Goal: Information Seeking & Learning: Learn about a topic

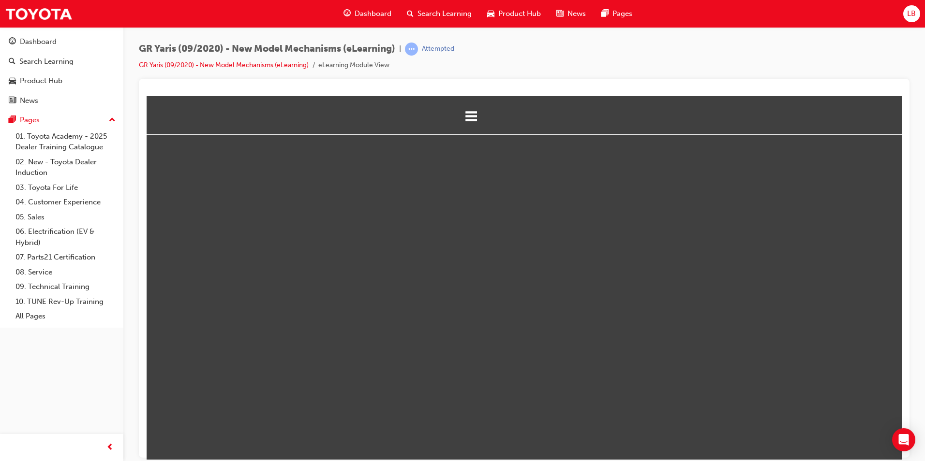
select select "custom"
type input "28"
select select "custom"
type input "29"
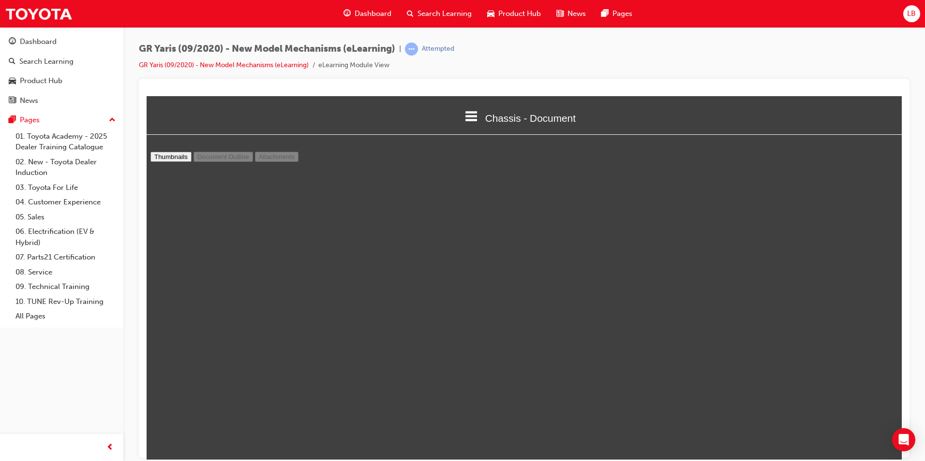
select select "custom"
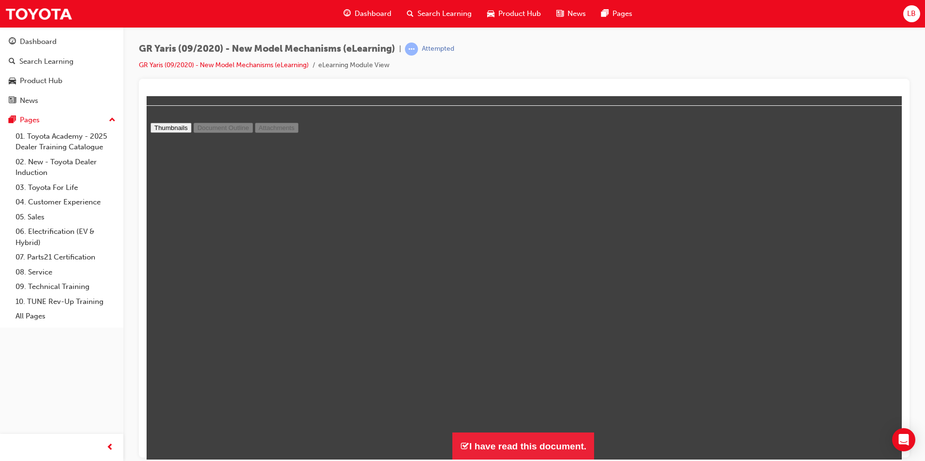
scroll to position [14244, 0]
click at [537, 449] on button "I have read this document." at bounding box center [523, 446] width 142 height 28
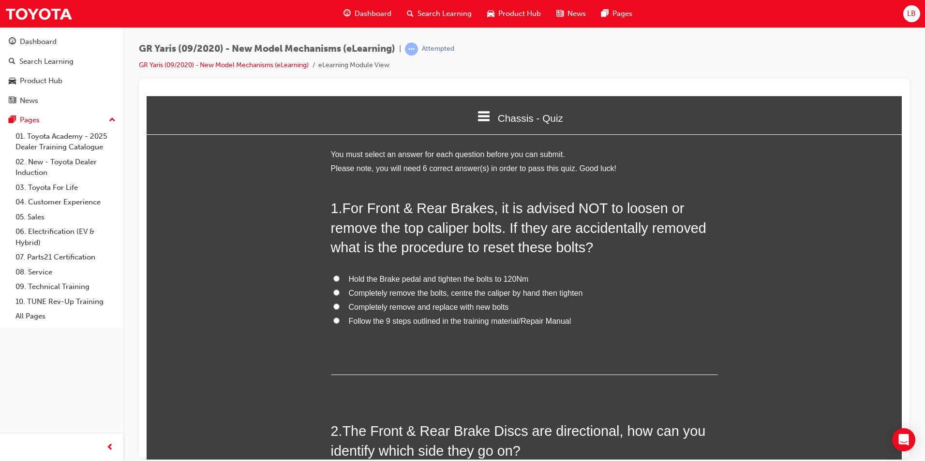
scroll to position [1345, 763]
click at [416, 319] on span "Follow the 9 steps outlined in the training material/Repair Manual" at bounding box center [460, 321] width 222 height 8
click at [339, 319] on input "Follow the 9 steps outlined in the training material/Repair Manual" at bounding box center [336, 320] width 6 height 6
radio input "true"
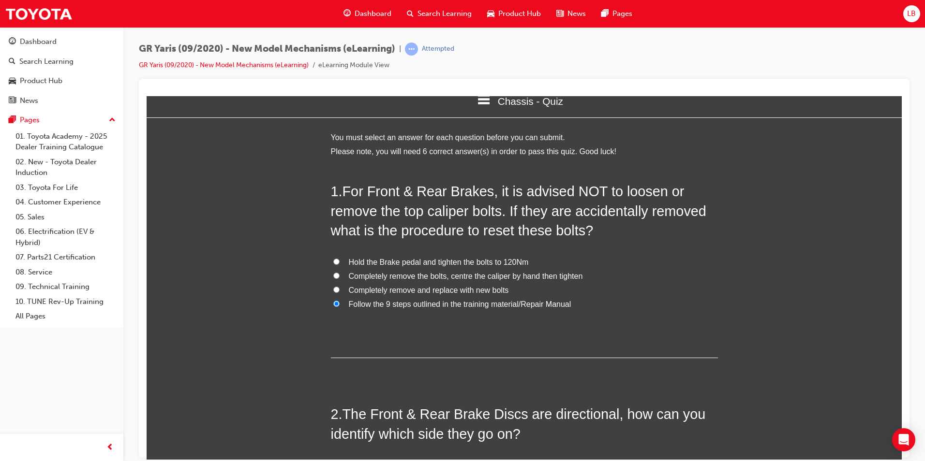
scroll to position [0, 0]
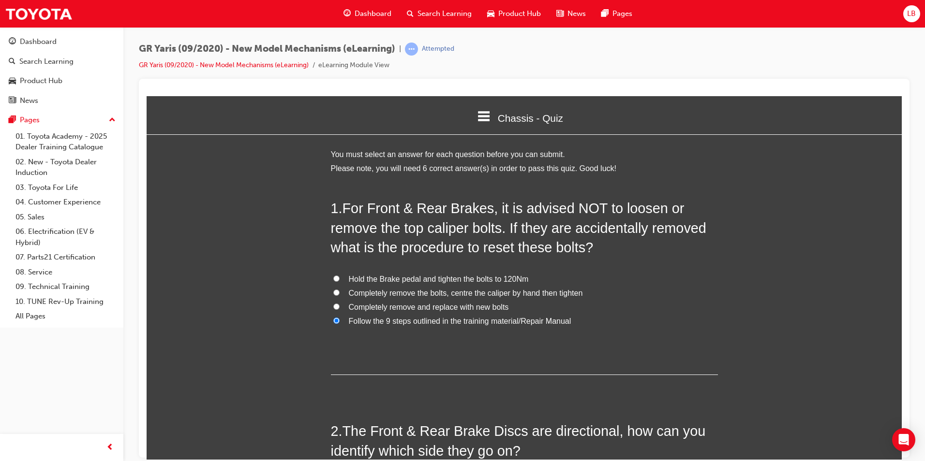
click at [481, 111] on icon at bounding box center [484, 116] width 13 height 10
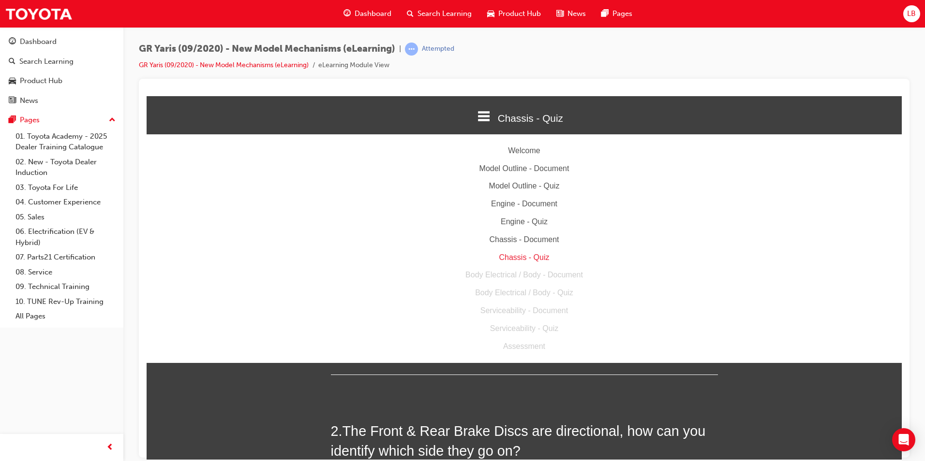
click at [524, 238] on div "Chassis - Document" at bounding box center [524, 240] width 755 height 14
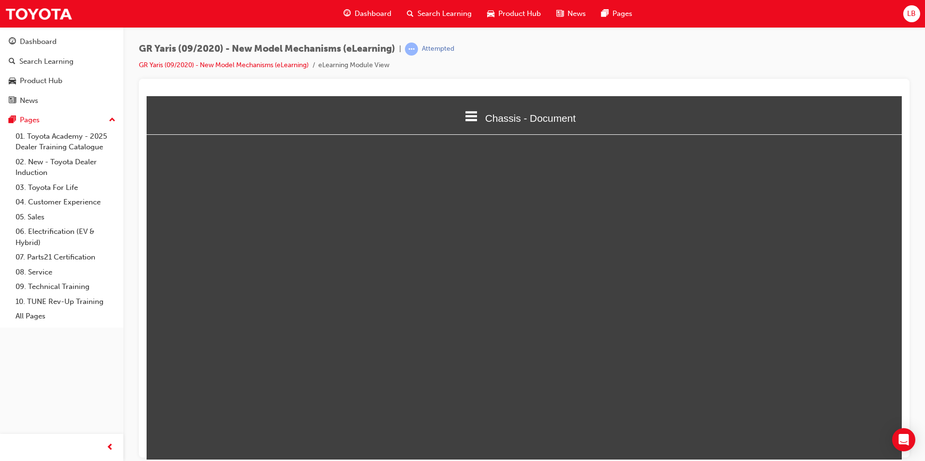
select select "custom"
type input "28"
select select "custom"
type input "27"
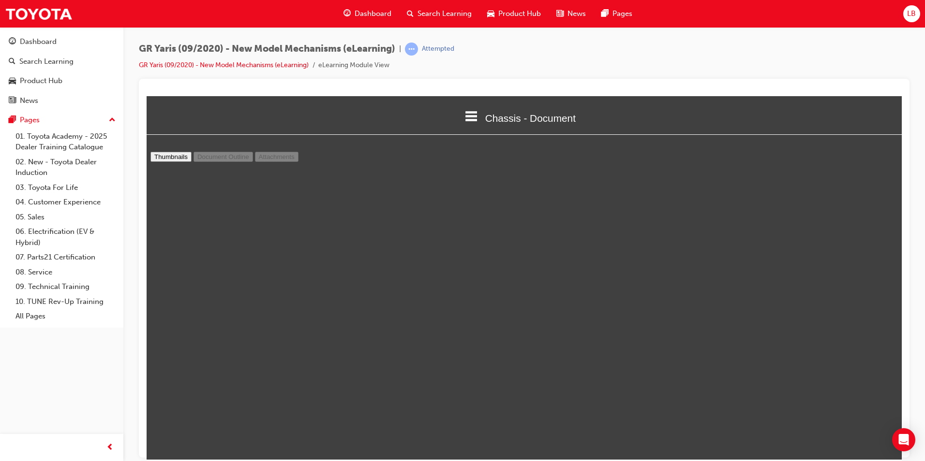
select select "custom"
type input "26"
select select "custom"
type input "21"
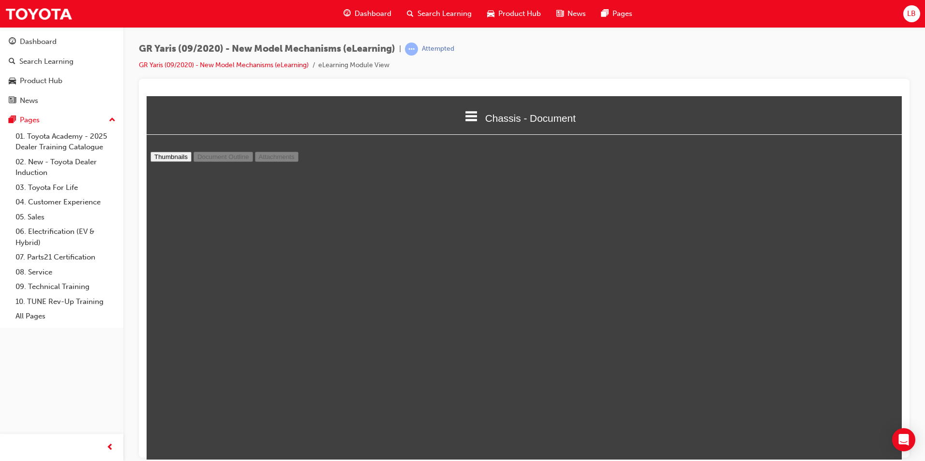
select select "custom"
type input "19"
select select "custom"
type input "16"
select select "custom"
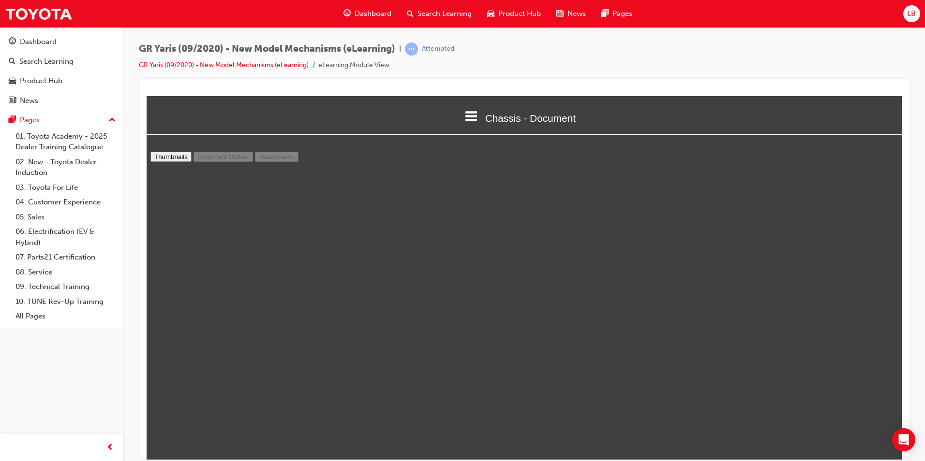
type input "11"
select select "custom"
type input "10"
select select "custom"
type input "8"
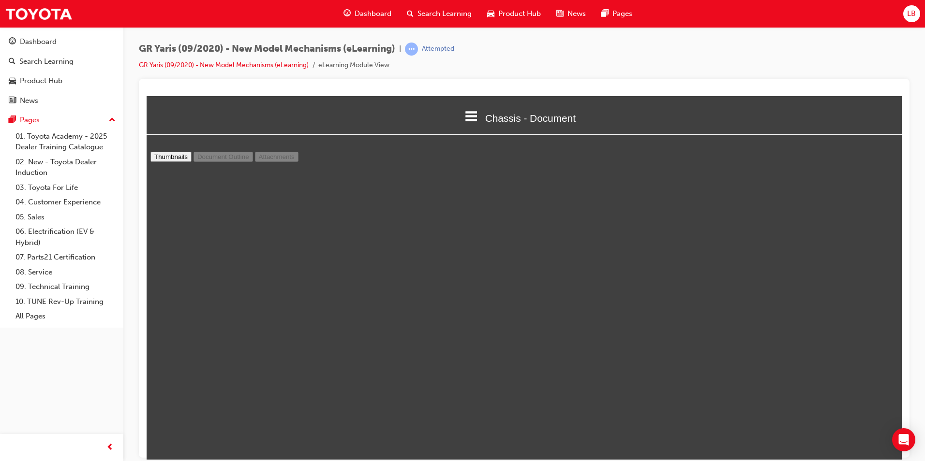
select select "custom"
type input "7"
select select "custom"
type input "5"
select select "custom"
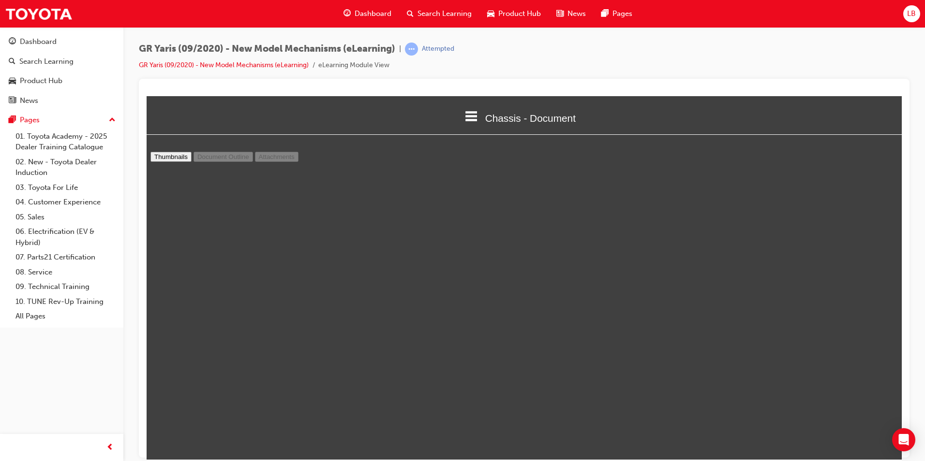
type input "4"
select select "custom"
type input "3"
select select "custom"
type input "2"
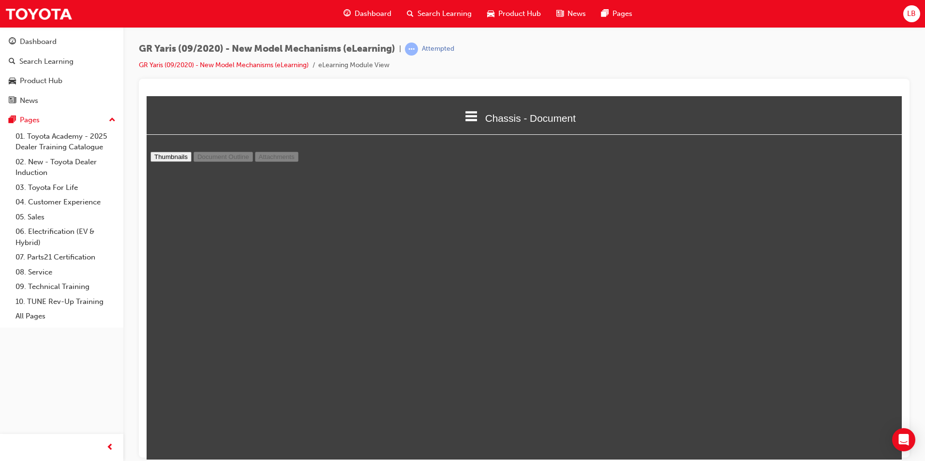
select select "custom"
type input "1"
select select "custom"
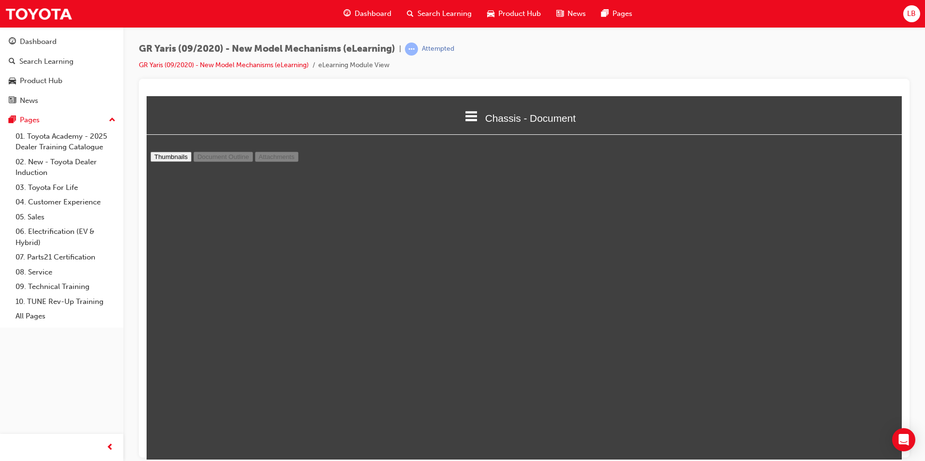
type input "2"
select select "custom"
type input "3"
select select "custom"
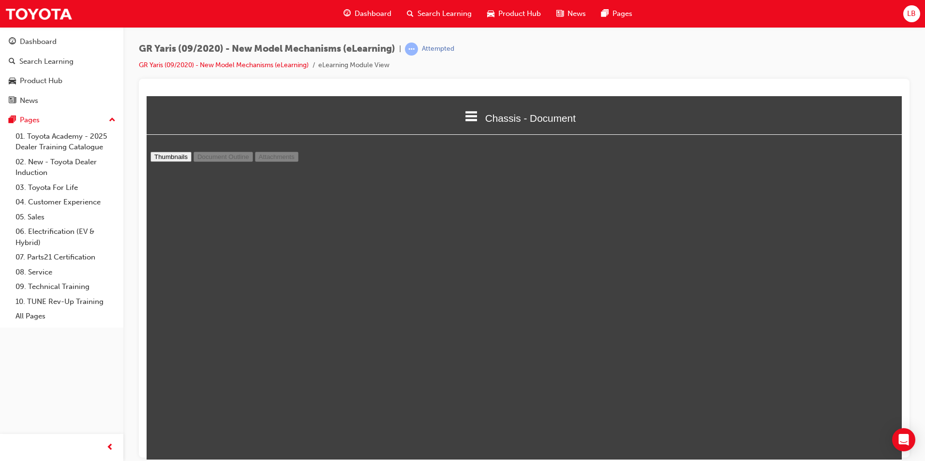
type input "4"
select select "custom"
type input "5"
select select "custom"
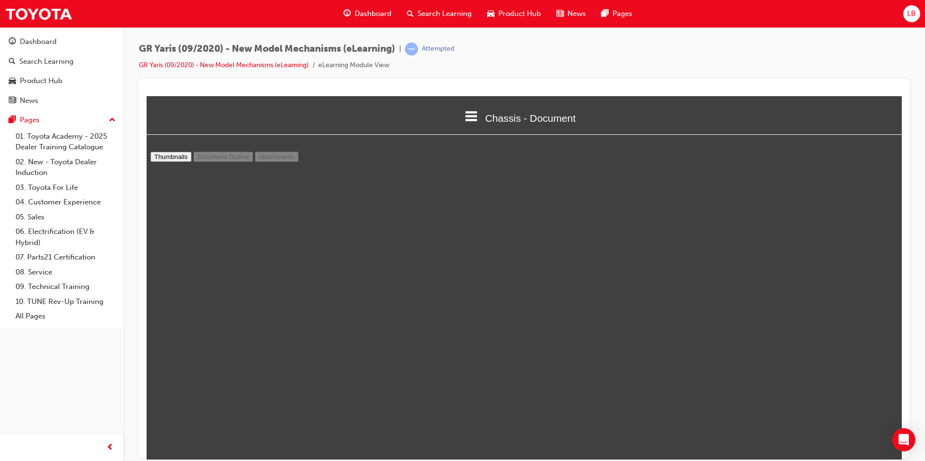
type input "6"
select select "custom"
type input "7"
select select "custom"
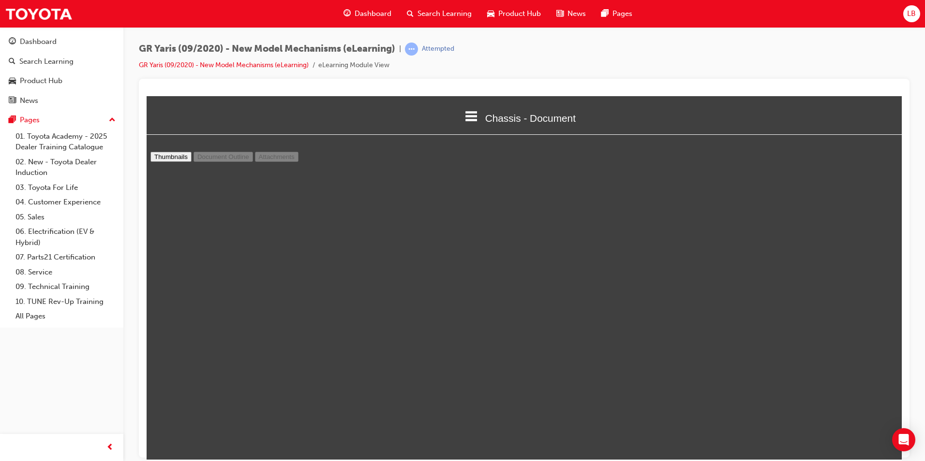
scroll to position [3143, 0]
type input "6"
select select "custom"
type input "7"
select select "custom"
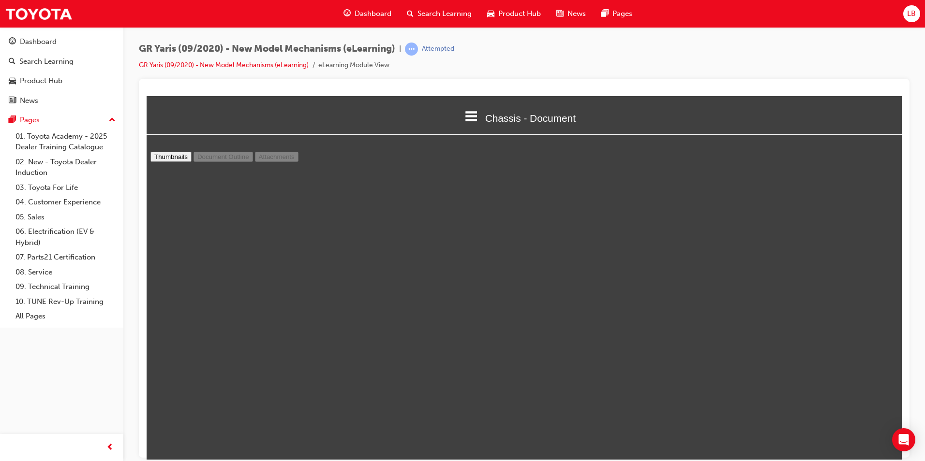
type input "8"
select select "custom"
type input "9"
select select "custom"
type input "10"
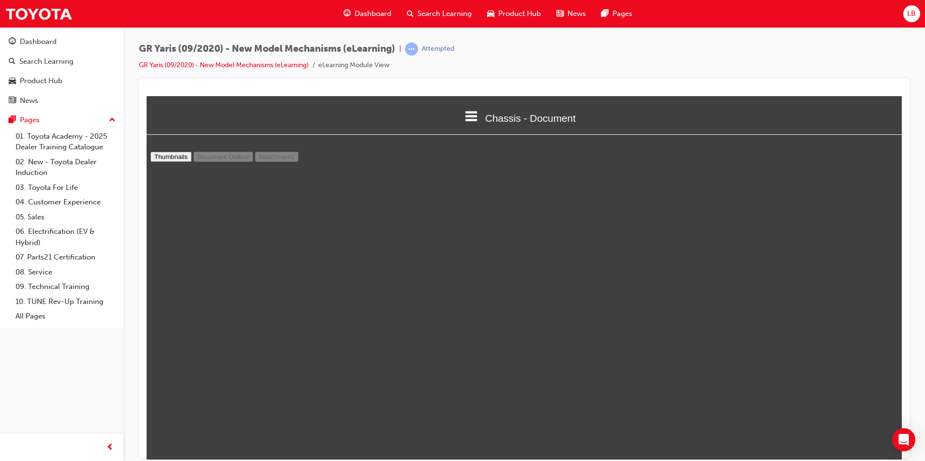
select select "custom"
type input "11"
select select "custom"
type input "12"
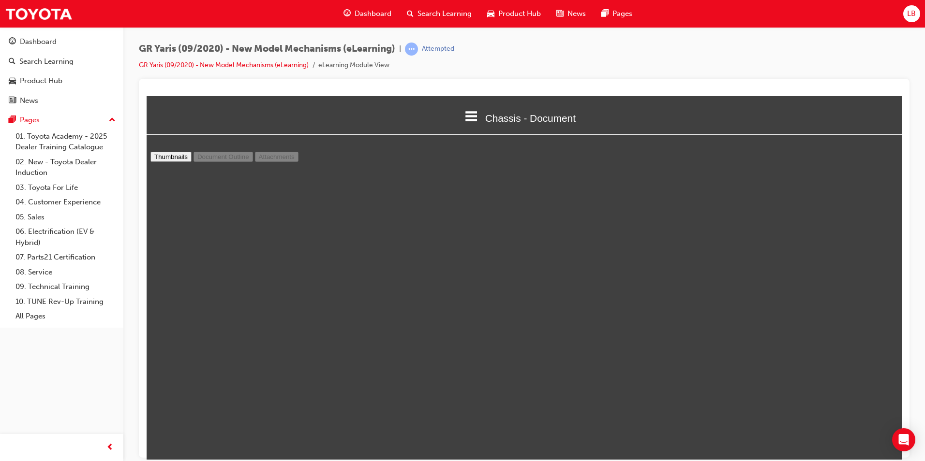
select select "custom"
type input "13"
select select "custom"
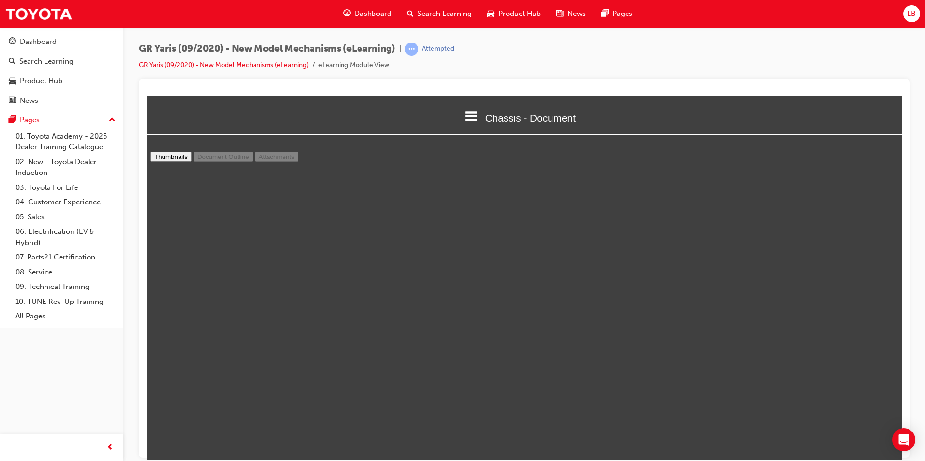
type input "14"
select select "custom"
type input "15"
select select "custom"
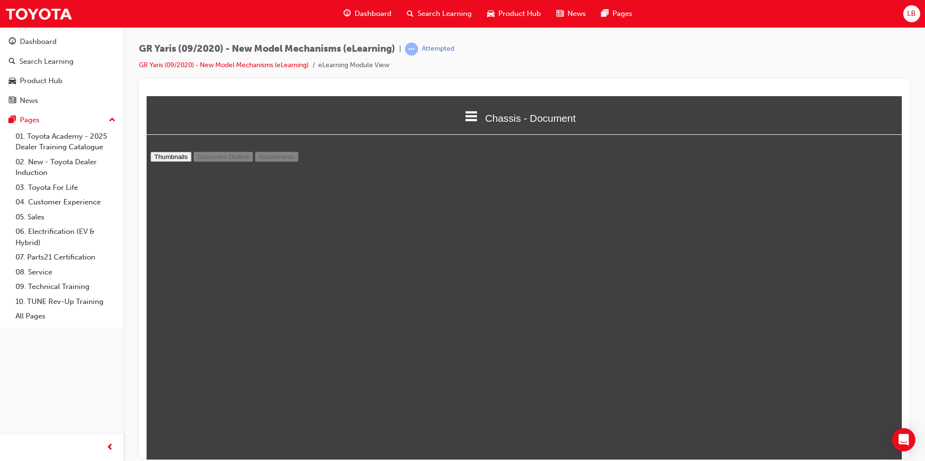
scroll to position [7060, 0]
type input "16"
select select "custom"
type input "17"
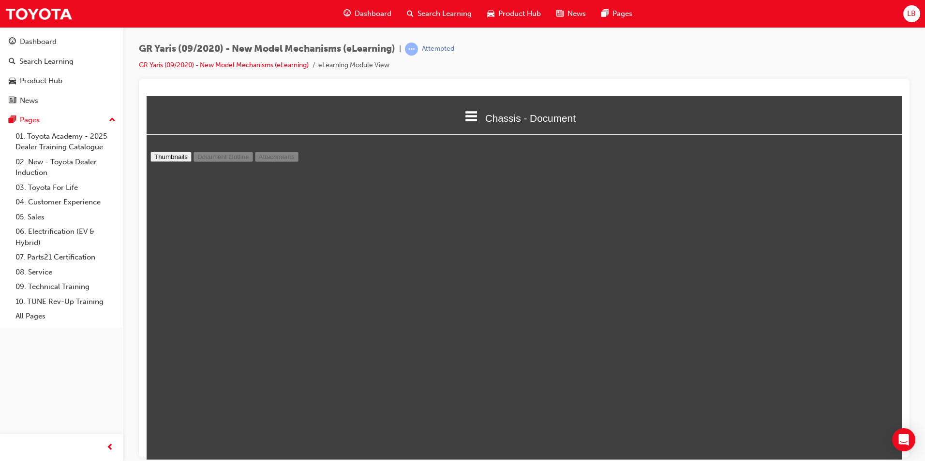
select select "custom"
type input "18"
select select "custom"
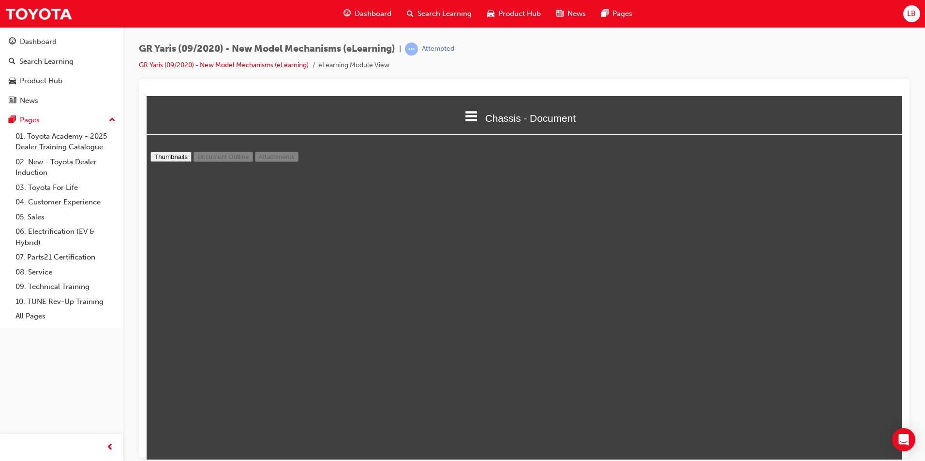
type input "19"
select select "custom"
type input "20"
select select "custom"
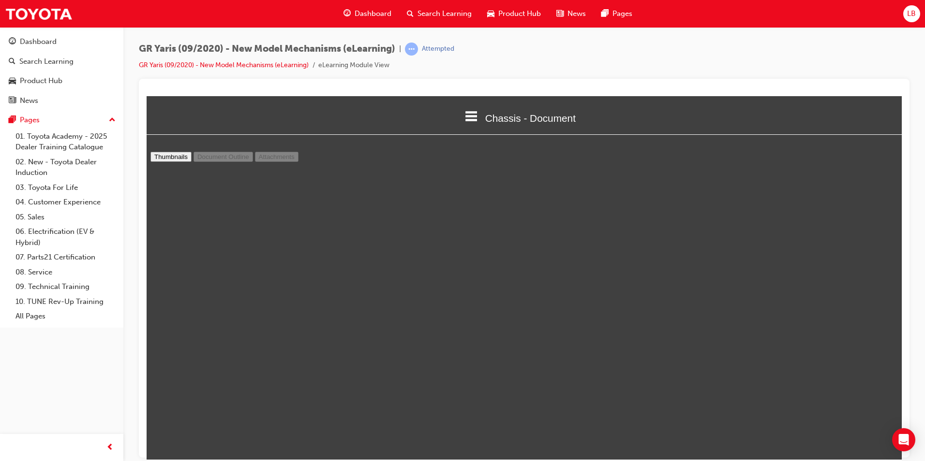
scroll to position [9623, 0]
type input "21"
select select "custom"
type input "22"
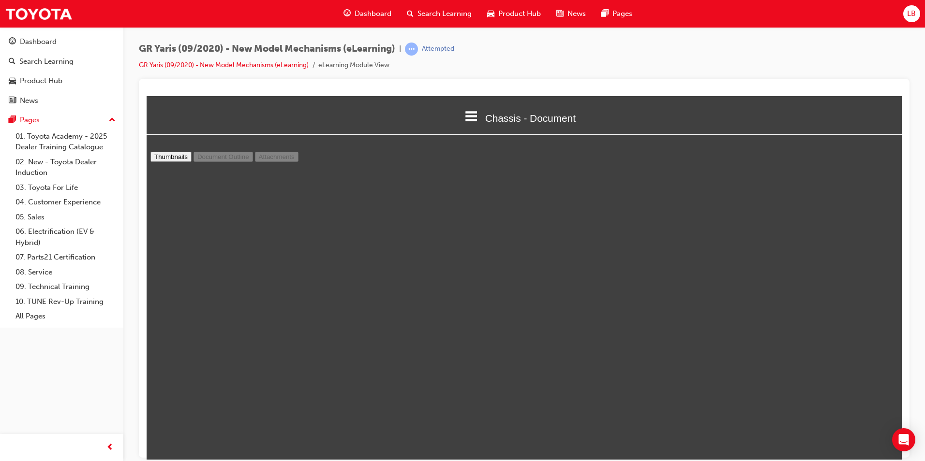
select select "custom"
type input "23"
select select "custom"
type input "24"
select select "custom"
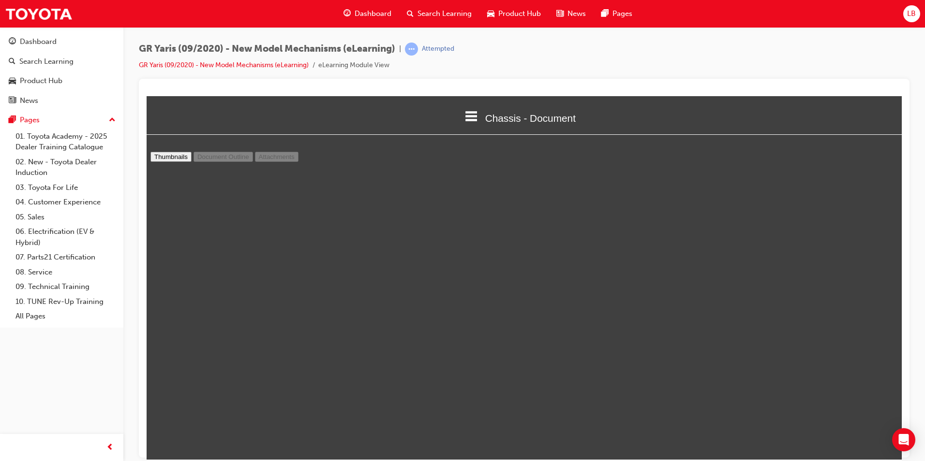
type input "25"
select select "custom"
type input "26"
select select "custom"
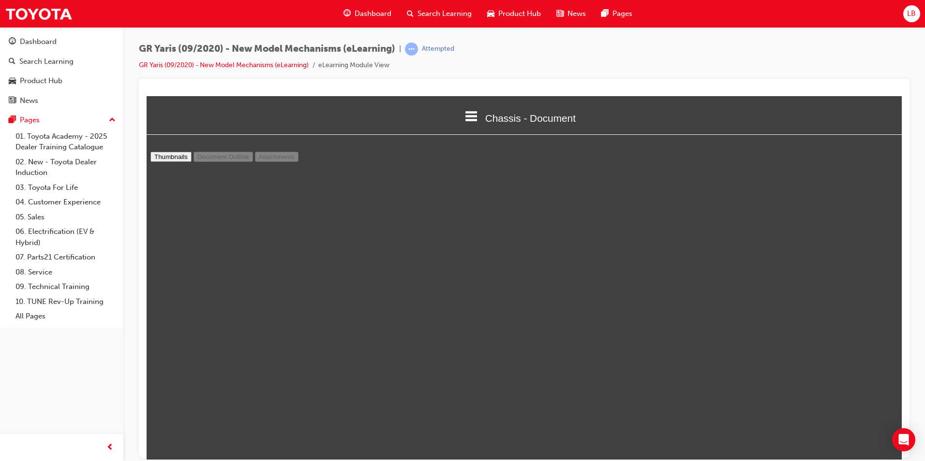
scroll to position [12621, 0]
type input "27"
select select "custom"
type input "28"
select select "custom"
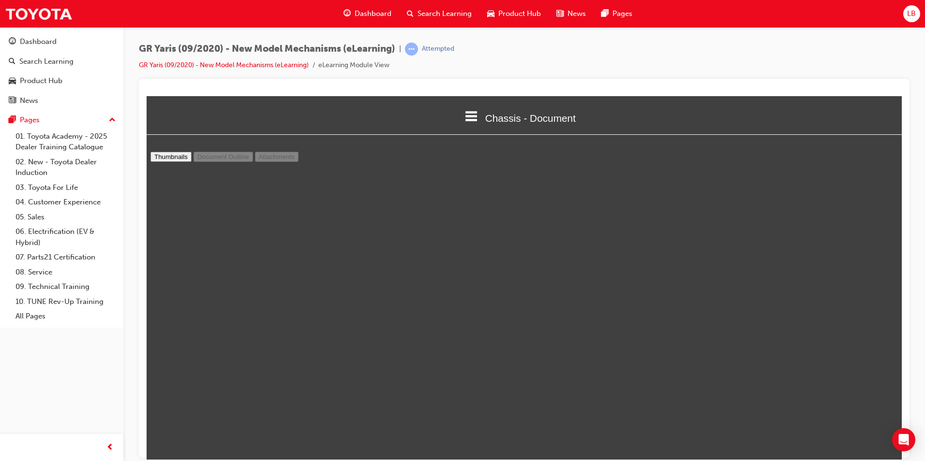
scroll to position [13588, 0]
type input "dec"
type input "3"
select select "custom"
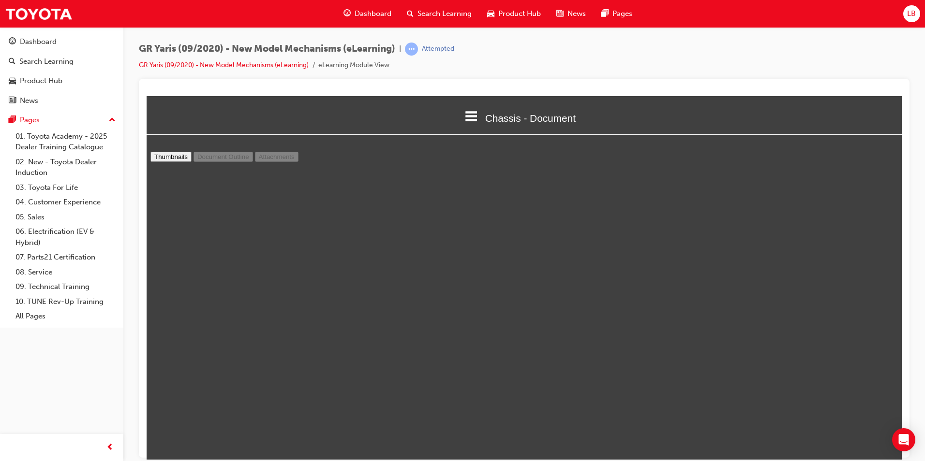
type input "d"
type input "4"
select select "custom"
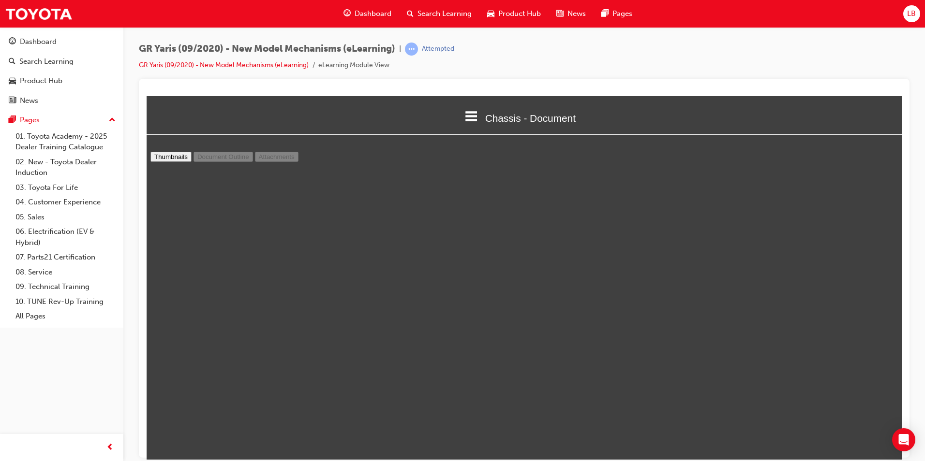
type input "5"
select select "custom"
type input "6"
select select "custom"
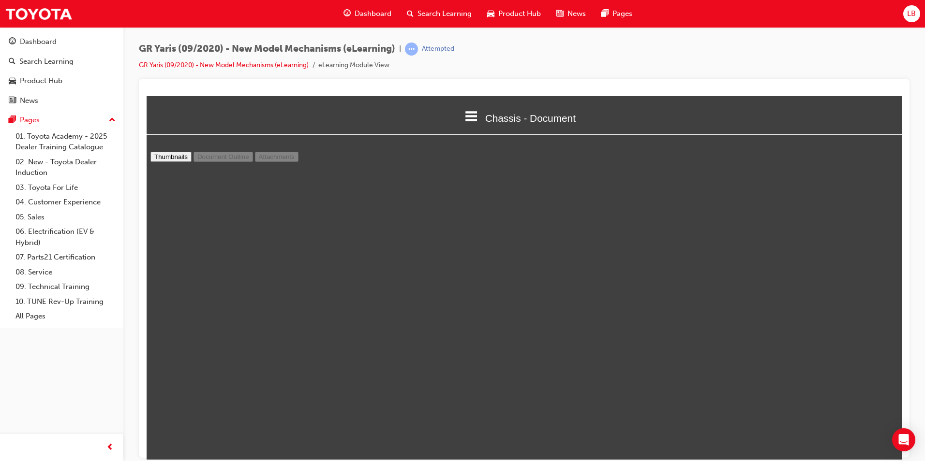
scroll to position [2857, 0]
type input "7"
select select "custom"
type input "8"
select select "custom"
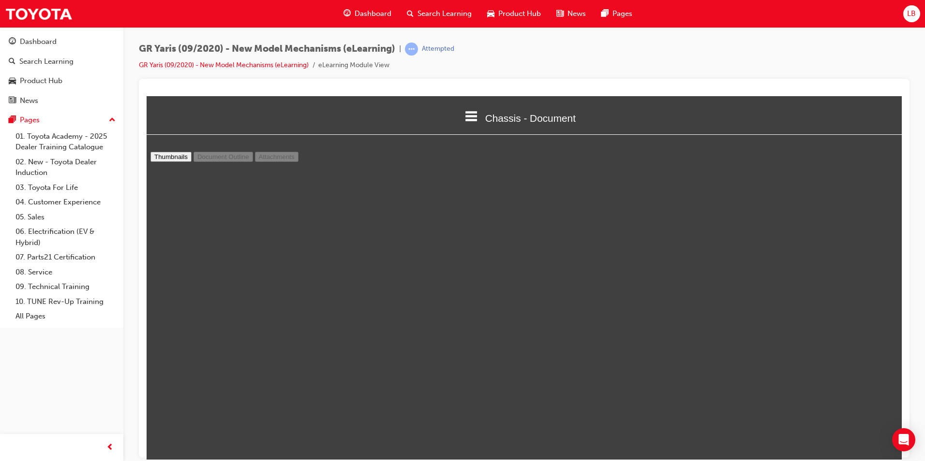
type input "10"
select select "custom"
type input "14"
select select "custom"
type input "15"
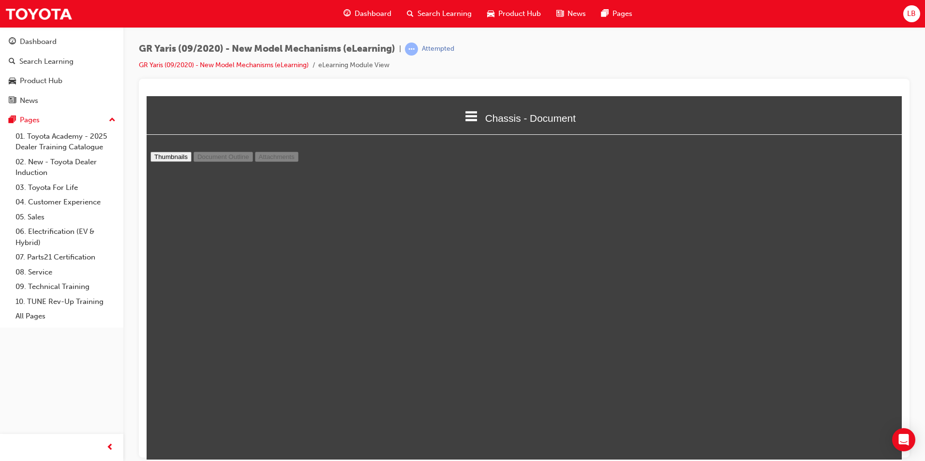
select select "custom"
type input "21"
select select "custom"
type input "22"
select select "custom"
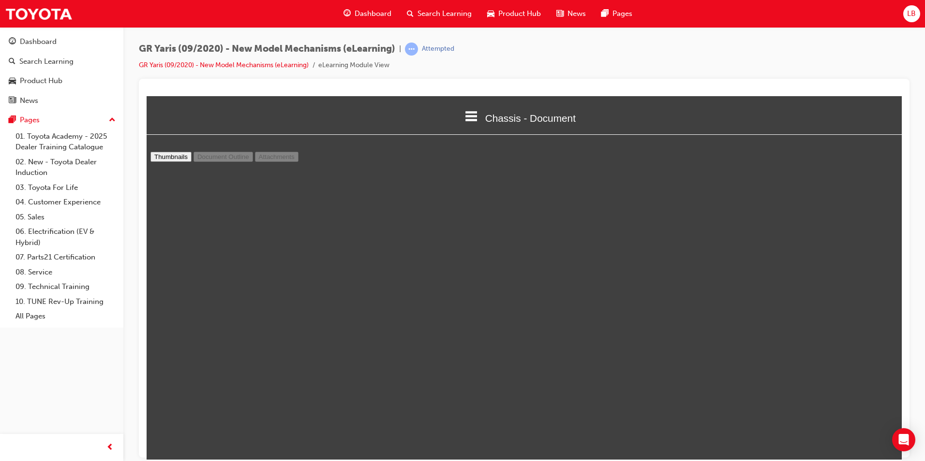
type input "24"
select select "custom"
type input "25"
select select "custom"
type input "28"
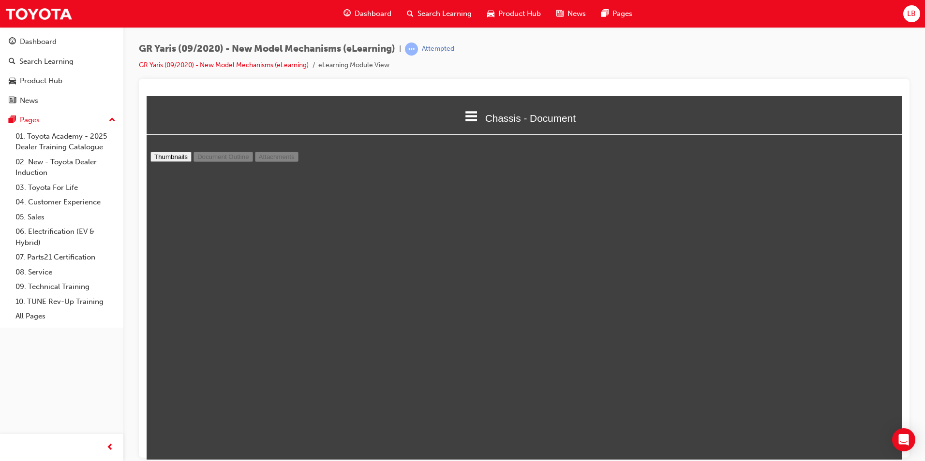
select select "custom"
type input "29"
select select "custom"
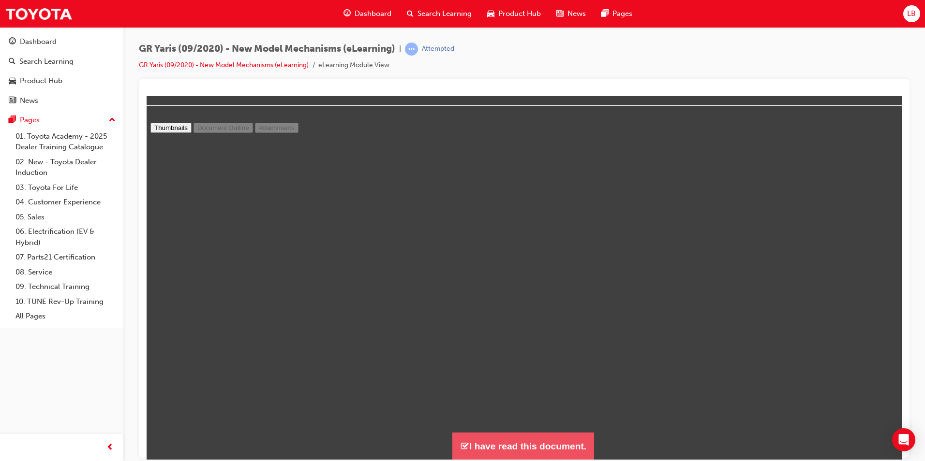
click at [547, 445] on button "I have read this document." at bounding box center [523, 446] width 142 height 28
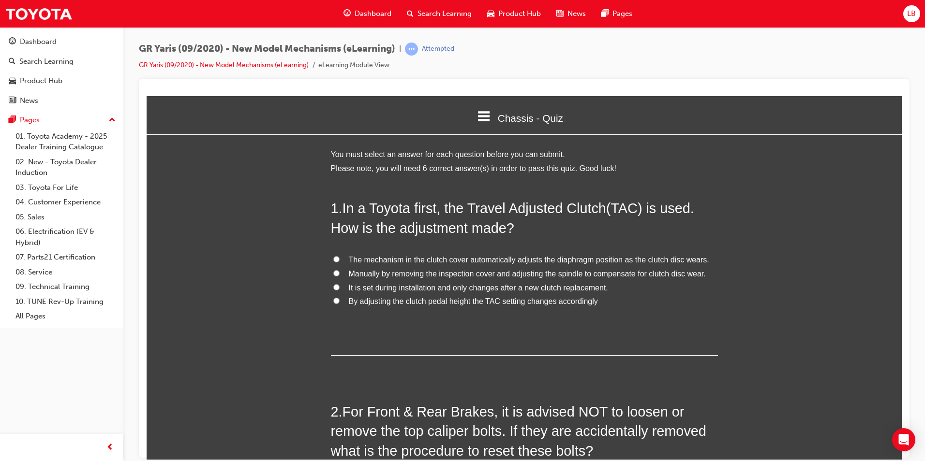
click at [425, 259] on span "The mechanism in the clutch cover automatically adjusts the diaphragm position …" at bounding box center [529, 259] width 360 height 8
click at [339, 259] on input "The mechanism in the clutch cover automatically adjusts the diaphragm position …" at bounding box center [336, 259] width 6 height 6
radio input "true"
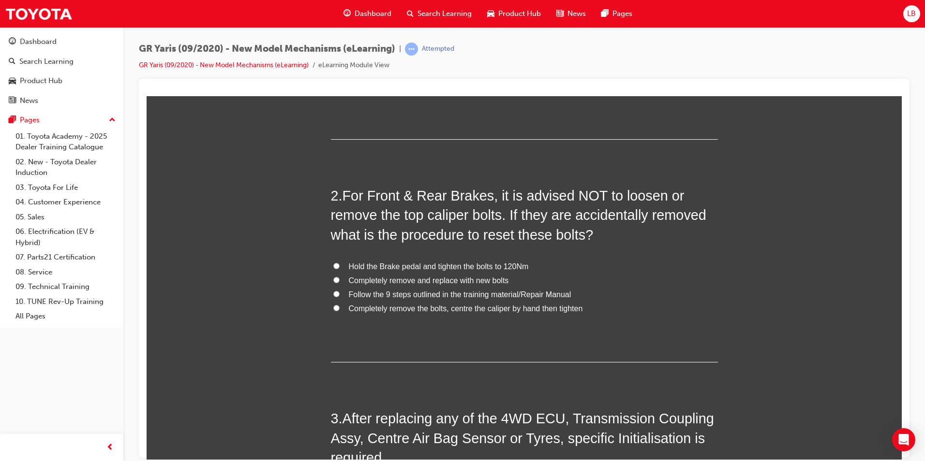
scroll to position [242, 0]
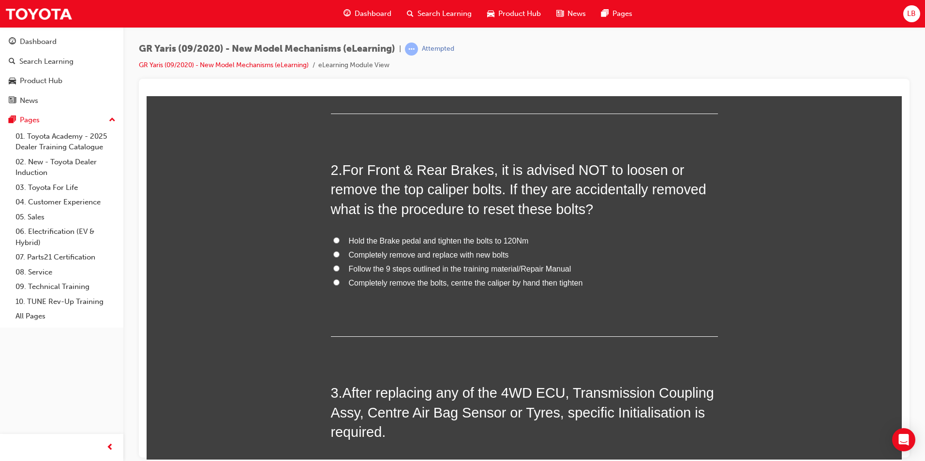
click at [389, 271] on span "Follow the 9 steps outlined in the training material/Repair Manual" at bounding box center [460, 269] width 222 height 8
click at [339, 271] on input "Follow the 9 steps outlined in the training material/Repair Manual" at bounding box center [336, 268] width 6 height 6
radio input "true"
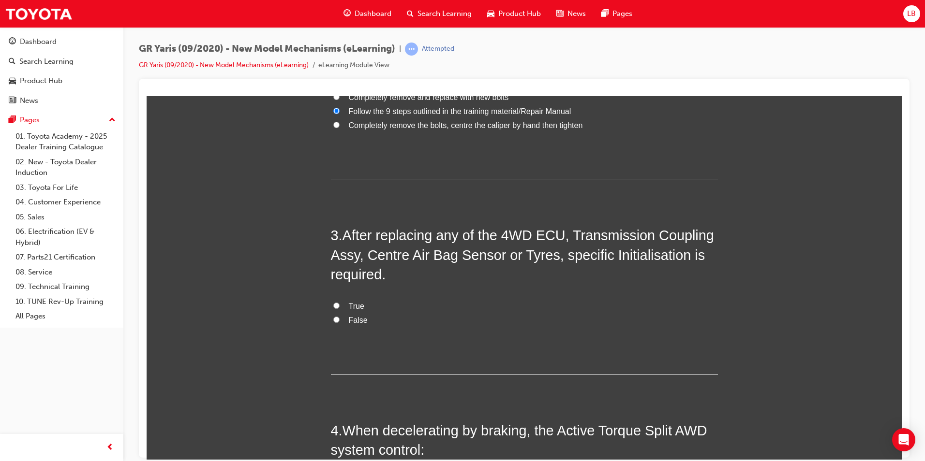
scroll to position [435, 0]
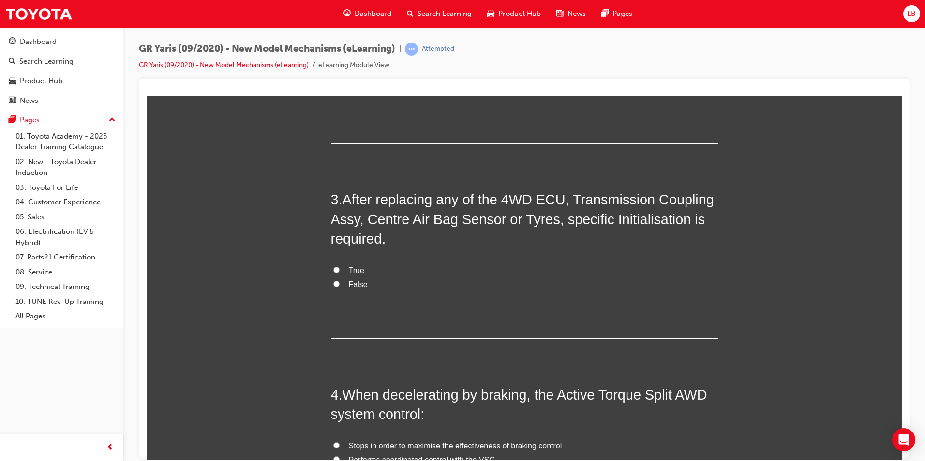
click at [351, 273] on span "True" at bounding box center [356, 270] width 15 height 8
click at [339, 273] on input "True" at bounding box center [336, 269] width 6 height 6
radio input "true"
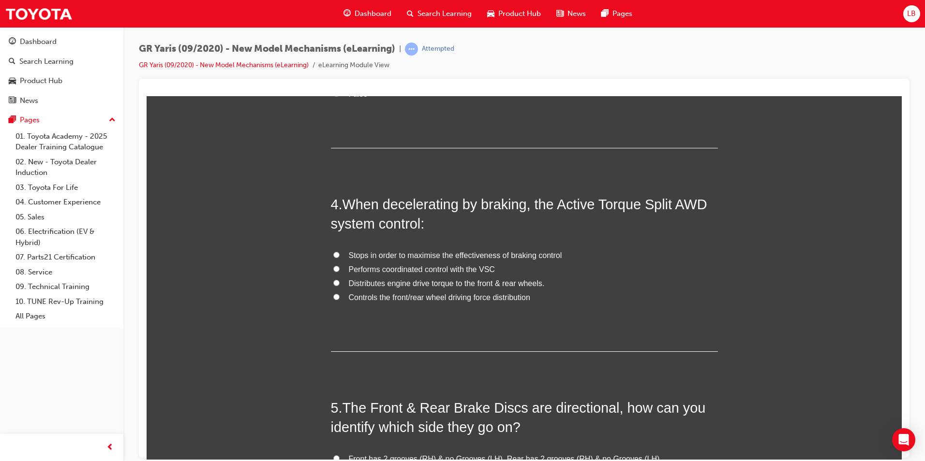
scroll to position [629, 0]
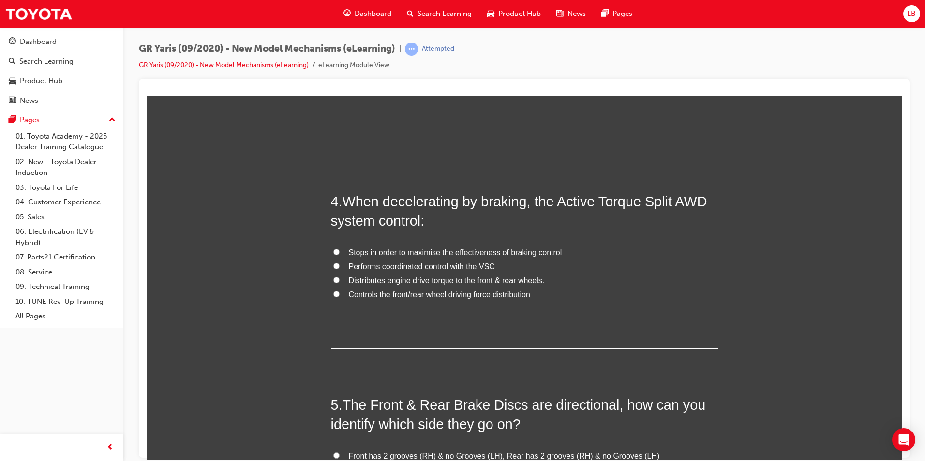
click at [389, 281] on span "Distributes engine drive torque to the front & rear wheels." at bounding box center [447, 280] width 196 height 8
click at [339, 281] on input "Distributes engine drive torque to the front & rear wheels." at bounding box center [336, 280] width 6 height 6
radio input "true"
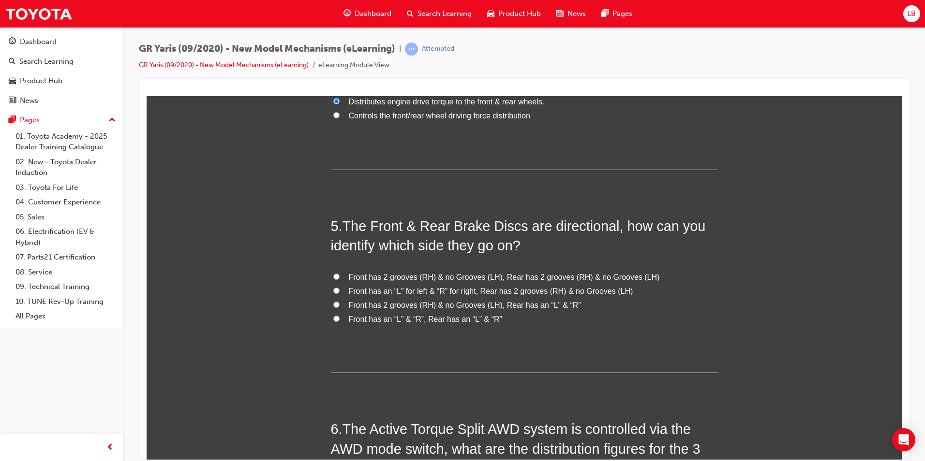
scroll to position [870, 0]
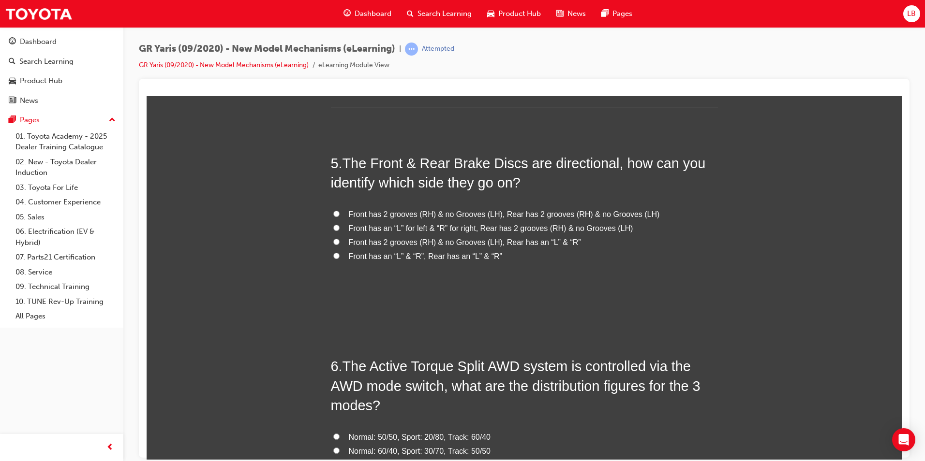
click at [376, 229] on span "Front has an “L” for left & “R” for right, Rear has 2 grooves (RH) & no Grooves…" at bounding box center [491, 228] width 284 height 8
click at [339, 229] on input "Front has an “L” for left & “R” for right, Rear has 2 grooves (RH) & no Grooves…" at bounding box center [336, 227] width 6 height 6
radio input "true"
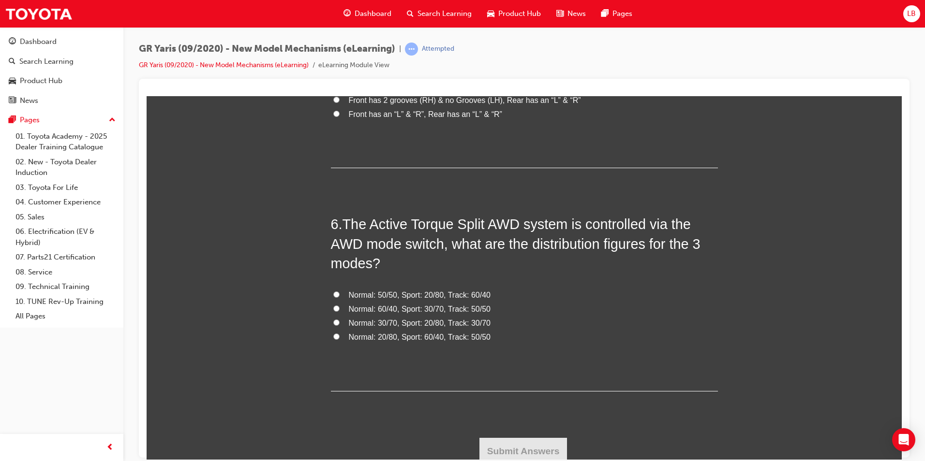
scroll to position [1017, 0]
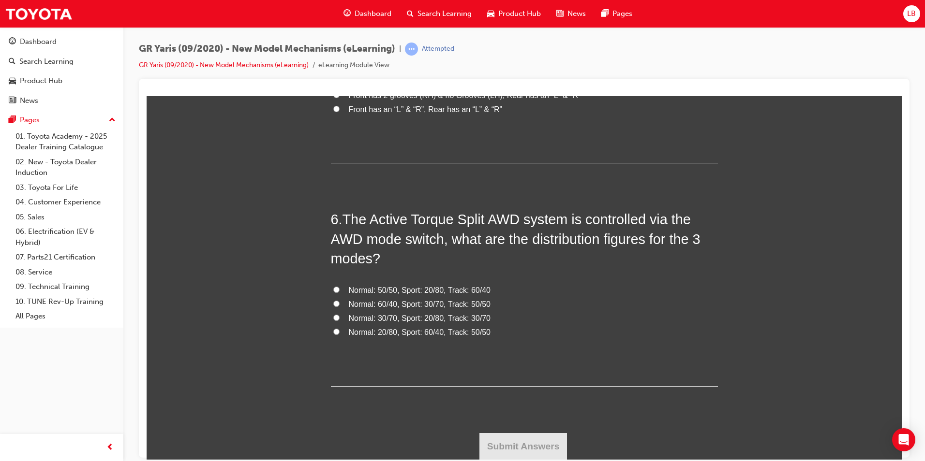
click at [390, 304] on span "Normal: 60/40, Sport: 30/70, Track: 50/50" at bounding box center [420, 304] width 142 height 8
click at [339, 304] on input "Normal: 60/40, Sport: 30/70, Track: 50/50" at bounding box center [336, 303] width 6 height 6
radio input "true"
click at [533, 442] on button "Submit Answers" at bounding box center [523, 446] width 88 height 27
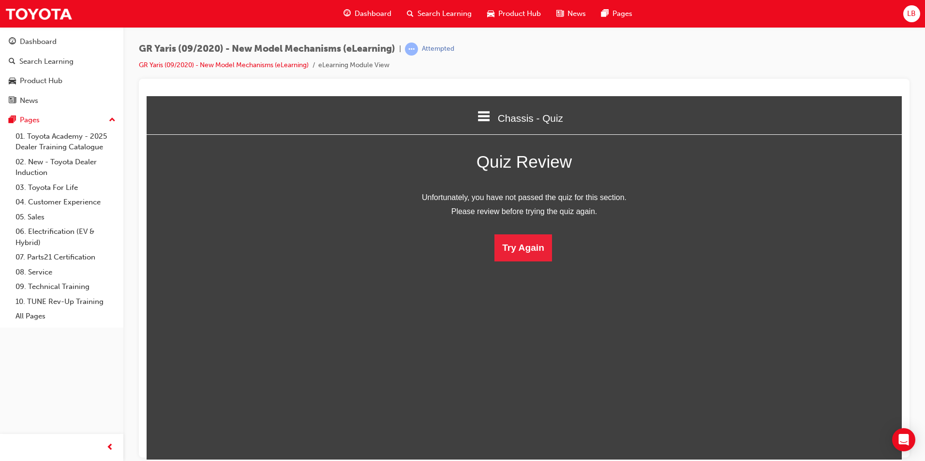
scroll to position [129, 770]
click at [515, 250] on button "Try Again" at bounding box center [523, 247] width 58 height 27
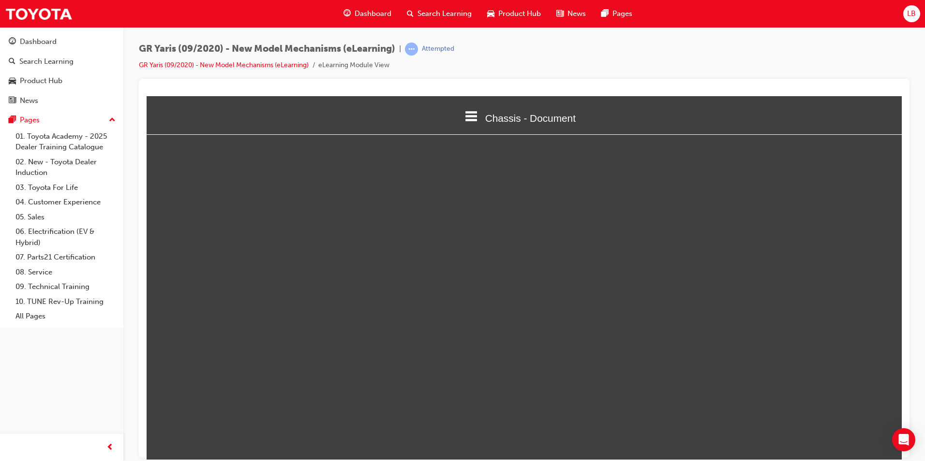
select select "custom"
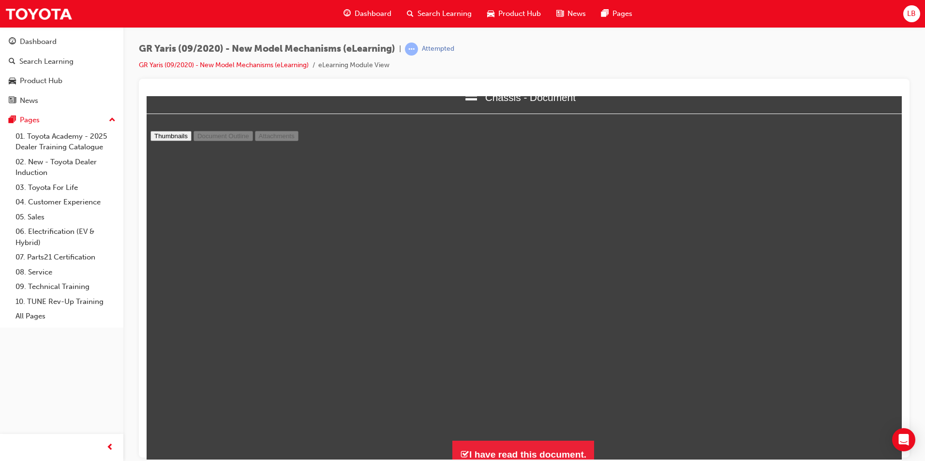
scroll to position [29, 0]
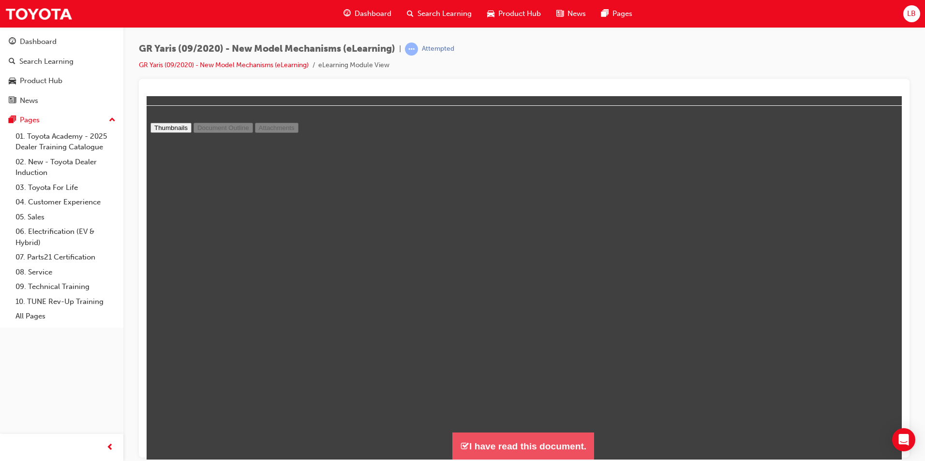
click at [538, 439] on button "I have read this document." at bounding box center [523, 446] width 142 height 28
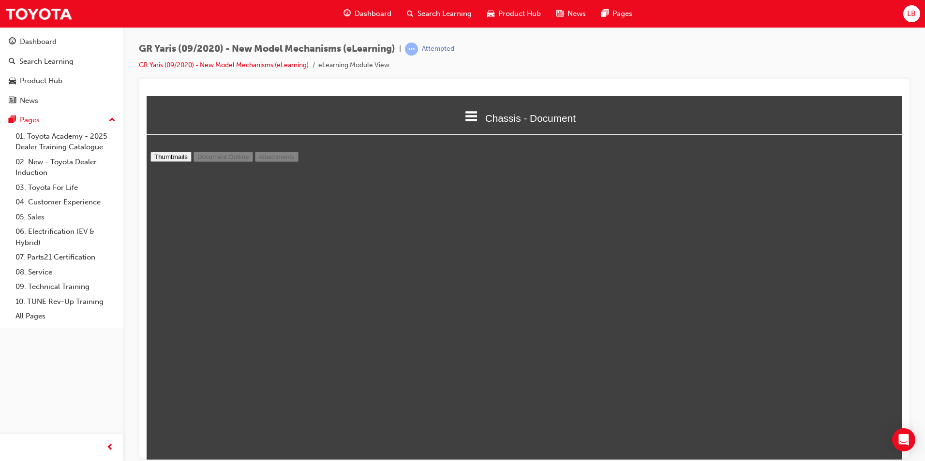
scroll to position [1345, 763]
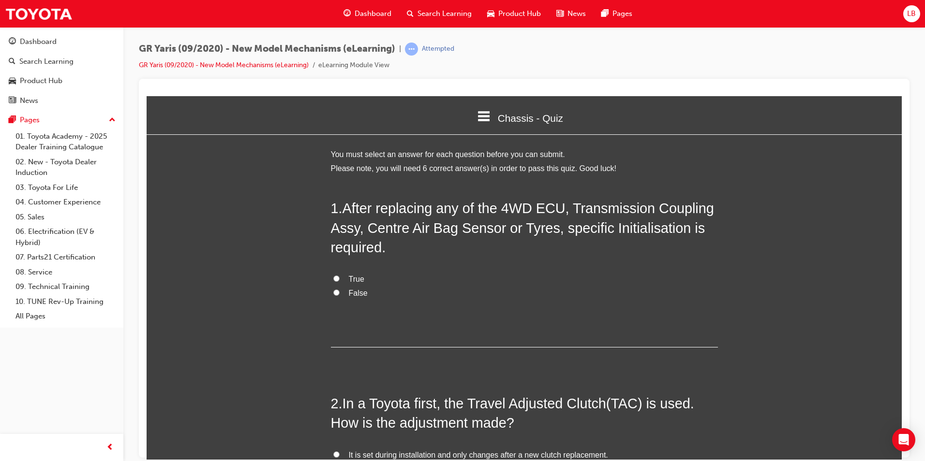
click at [349, 279] on span "True" at bounding box center [356, 279] width 15 height 8
click at [339, 279] on input "True" at bounding box center [336, 278] width 6 height 6
radio input "true"
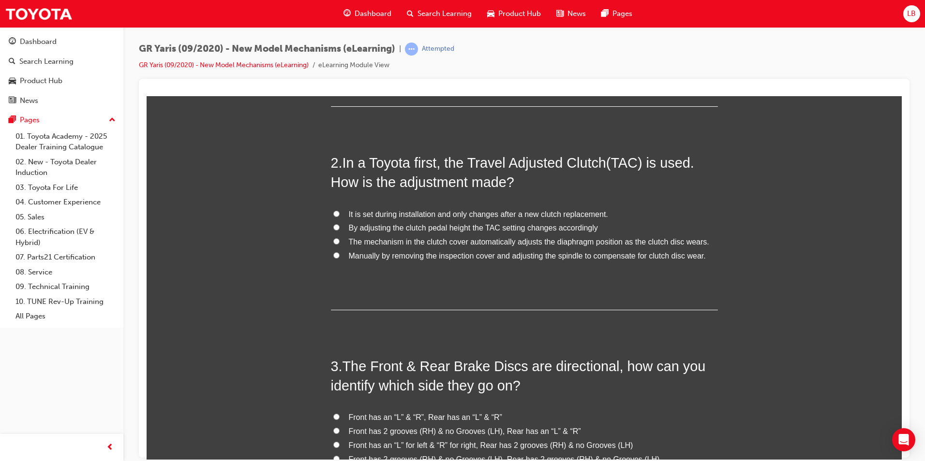
scroll to position [242, 0]
click at [366, 244] on span "The mechanism in the clutch cover automatically adjusts the diaphragm position …" at bounding box center [529, 240] width 360 height 8
click at [339, 243] on input "The mechanism in the clutch cover automatically adjusts the diaphragm position …" at bounding box center [336, 240] width 6 height 6
radio input "true"
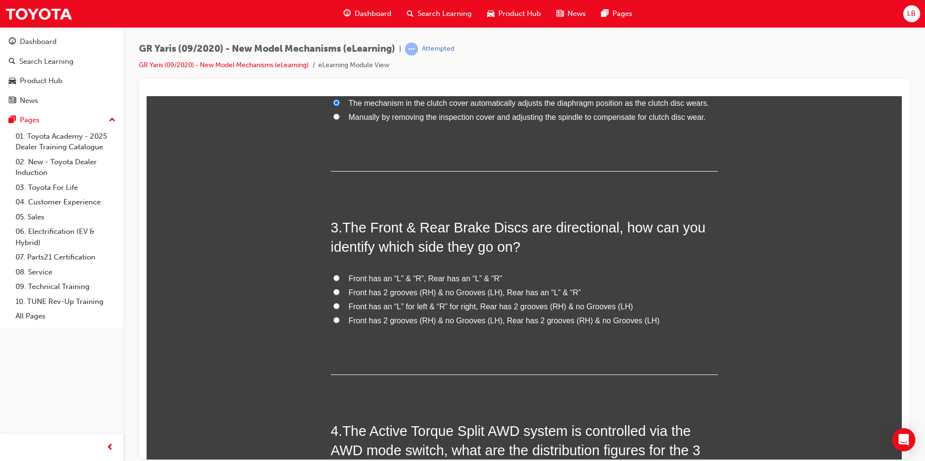
scroll to position [387, 0]
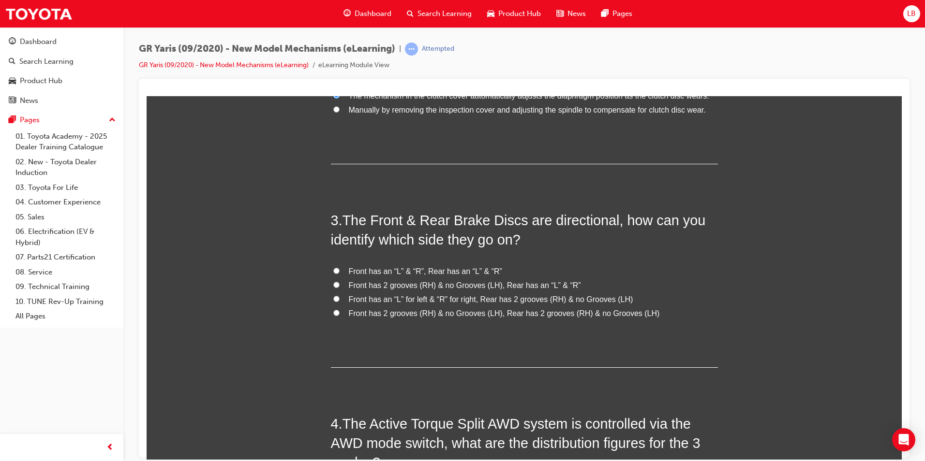
click at [365, 302] on span "Front has an “L” for left & “R” for right, Rear has 2 grooves (RH) & no Grooves…" at bounding box center [491, 299] width 284 height 8
click at [339, 302] on input "Front has an “L” for left & “R” for right, Rear has 2 grooves (RH) & no Grooves…" at bounding box center [336, 298] width 6 height 6
radio input "true"
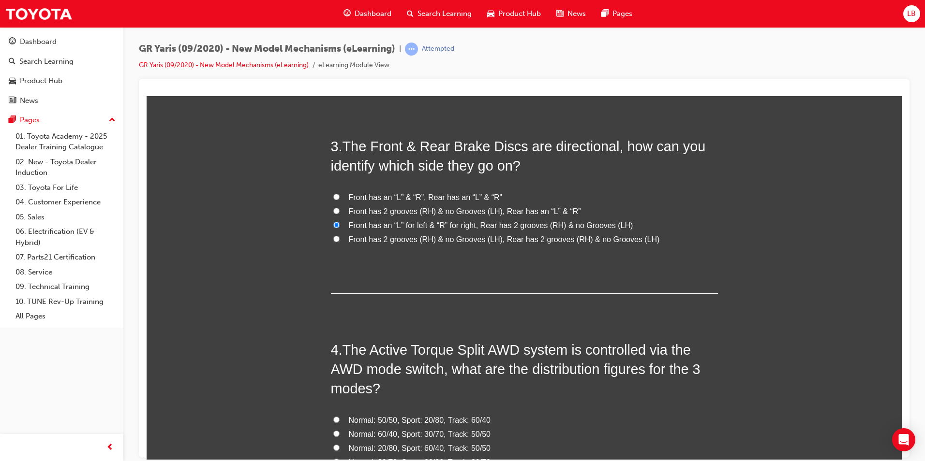
scroll to position [580, 0]
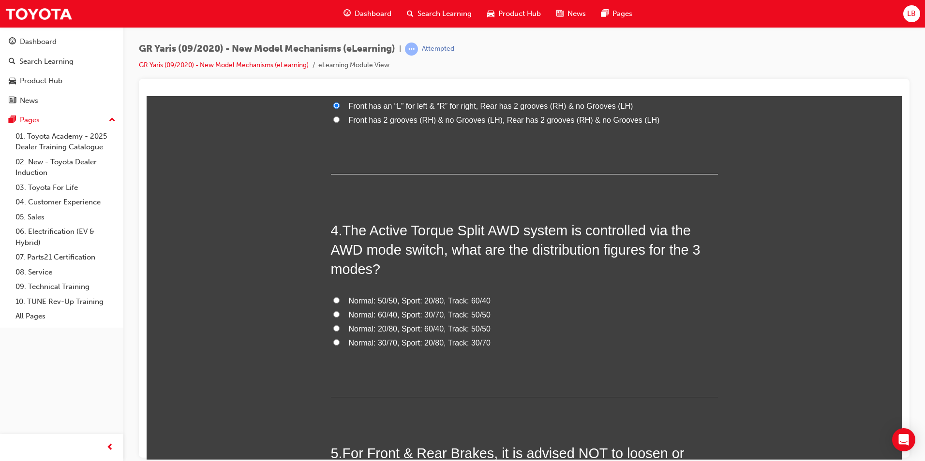
click at [358, 316] on span "Normal: 60/40, Sport: 30/70, Track: 50/50" at bounding box center [420, 314] width 142 height 8
click at [339, 316] on input "Normal: 60/40, Sport: 30/70, Track: 50/50" at bounding box center [336, 314] width 6 height 6
radio input "true"
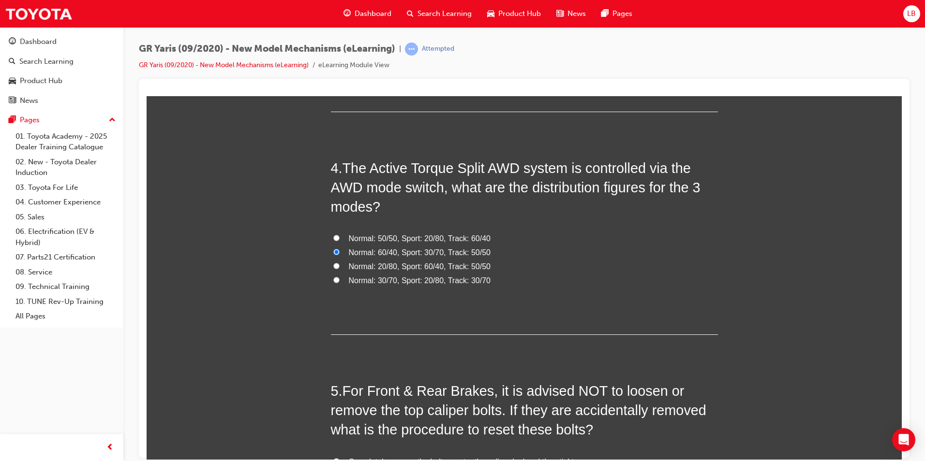
scroll to position [774, 0]
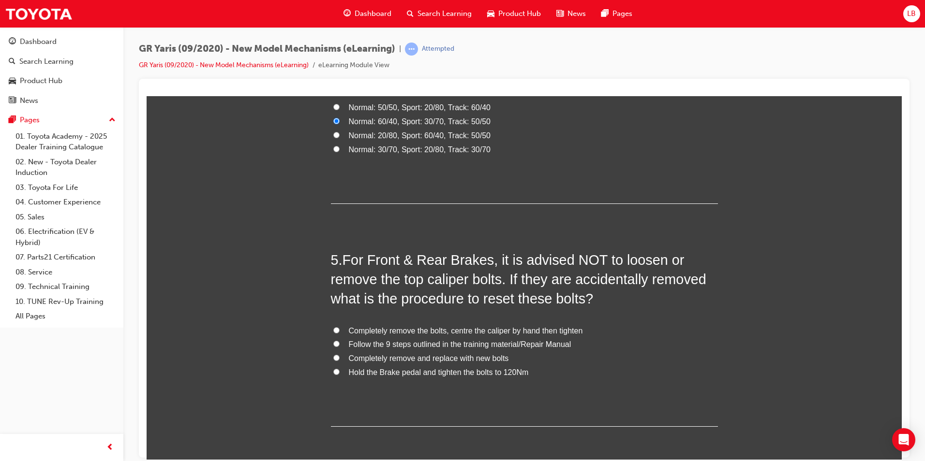
click at [369, 344] on span "Follow the 9 steps outlined in the training material/Repair Manual" at bounding box center [460, 344] width 222 height 8
click at [339, 344] on input "Follow the 9 steps outlined in the training material/Repair Manual" at bounding box center [336, 343] width 6 height 6
radio input "true"
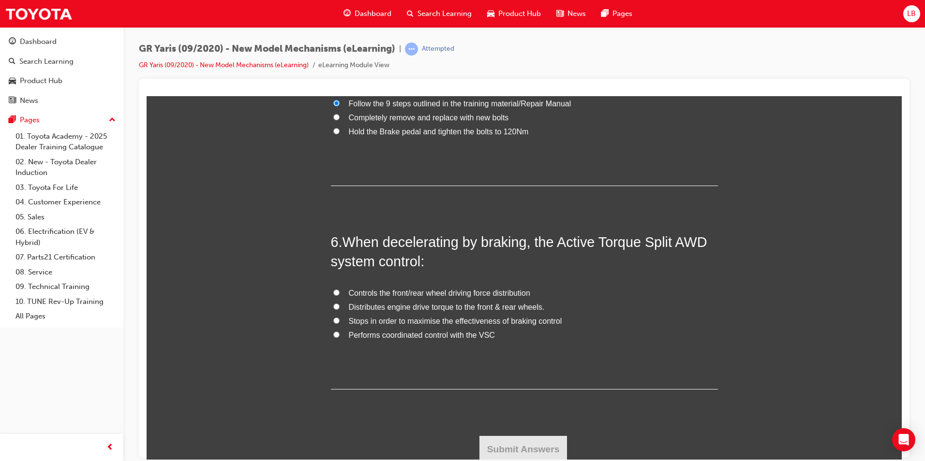
scroll to position [1016, 0]
click at [384, 334] on span "Performs coordinated control with the VSC" at bounding box center [422, 334] width 146 height 8
click at [339, 334] on input "Performs coordinated control with the VSC" at bounding box center [336, 333] width 6 height 6
radio input "true"
click at [525, 439] on button "Submit Answers" at bounding box center [523, 448] width 88 height 27
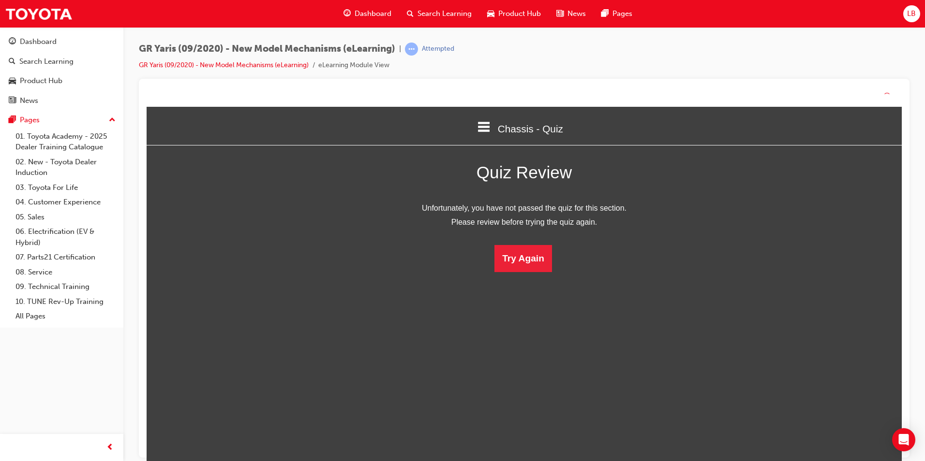
scroll to position [129, 770]
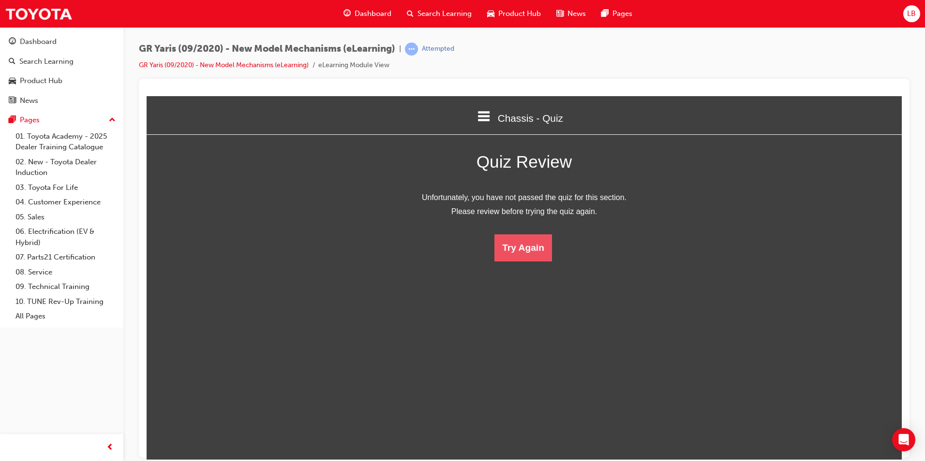
click at [528, 235] on button "Try Again" at bounding box center [523, 247] width 58 height 27
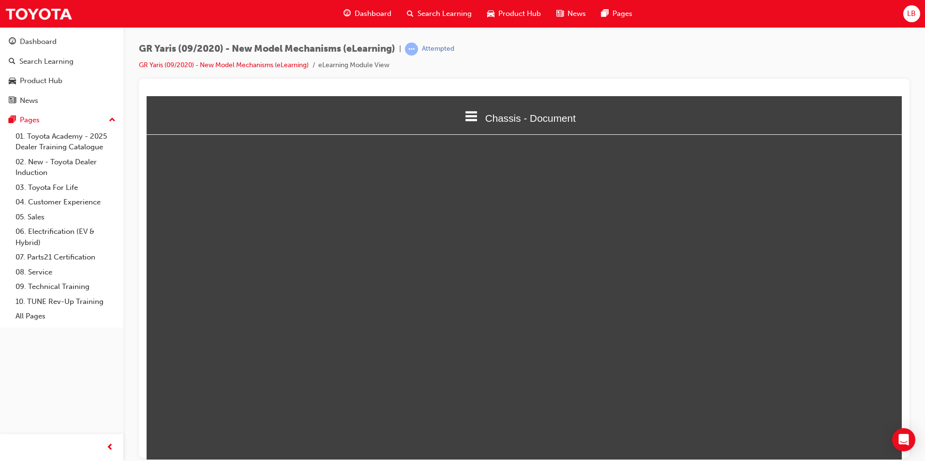
scroll to position [356, 763]
select select "custom"
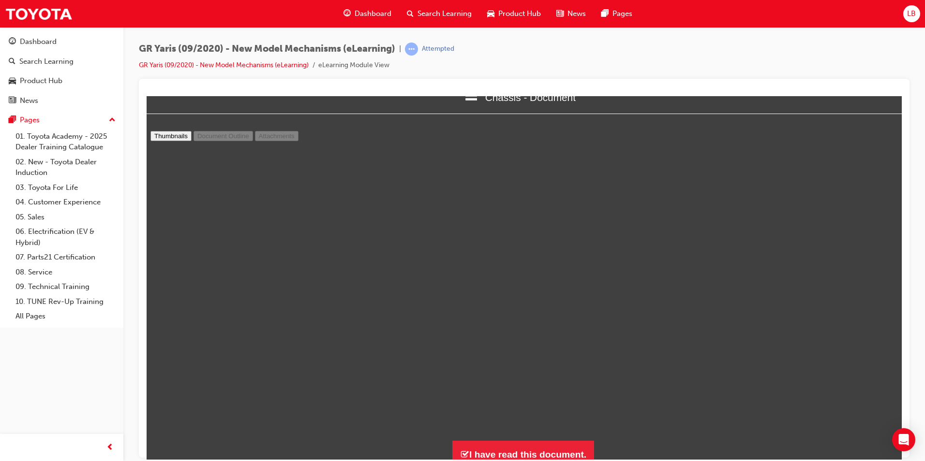
scroll to position [29, 0]
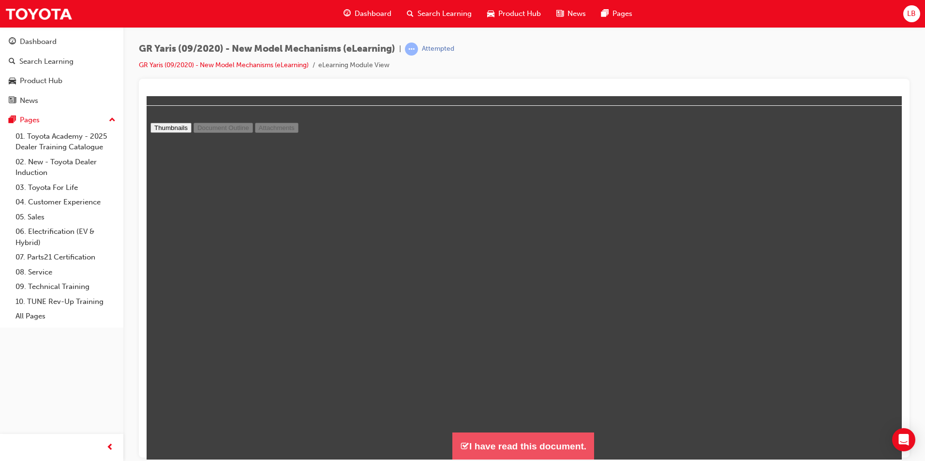
click at [509, 449] on button "I have read this document." at bounding box center [523, 446] width 142 height 28
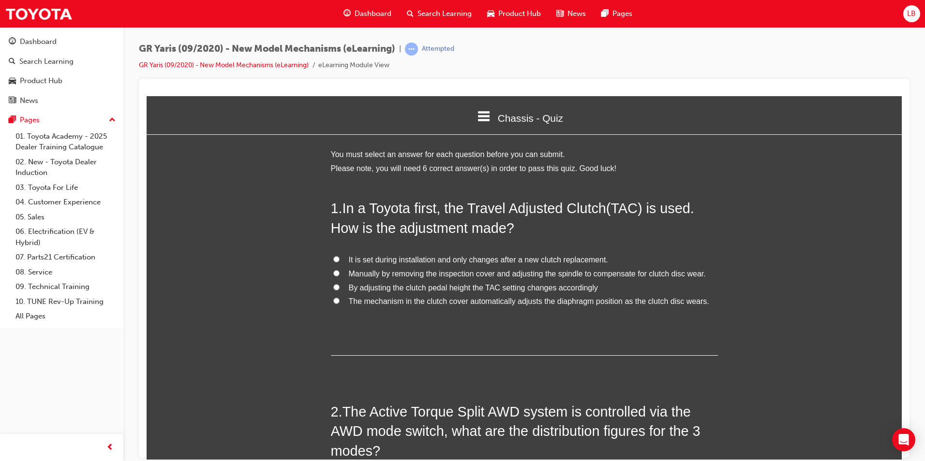
scroll to position [1345, 763]
click at [385, 303] on span "The mechanism in the clutch cover automatically adjusts the diaphragm position …" at bounding box center [529, 301] width 360 height 8
click at [339, 303] on input "The mechanism in the clutch cover automatically adjusts the diaphragm position …" at bounding box center [336, 300] width 6 height 6
radio input "true"
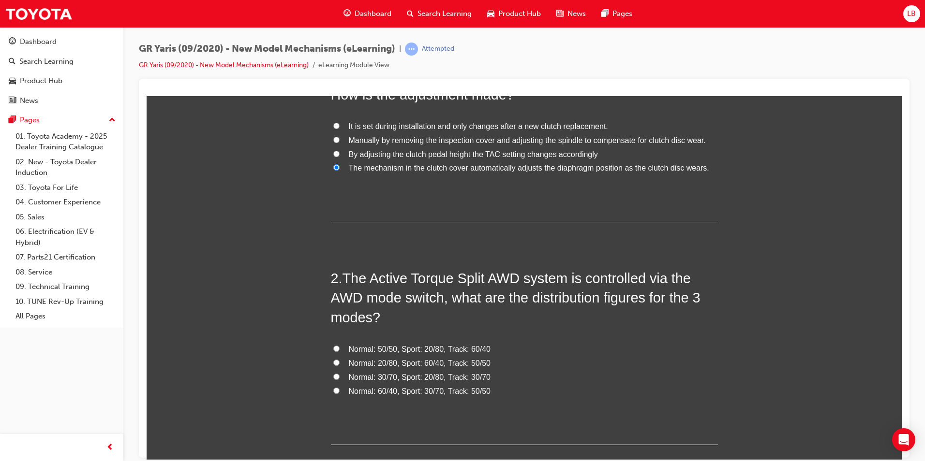
scroll to position [145, 0]
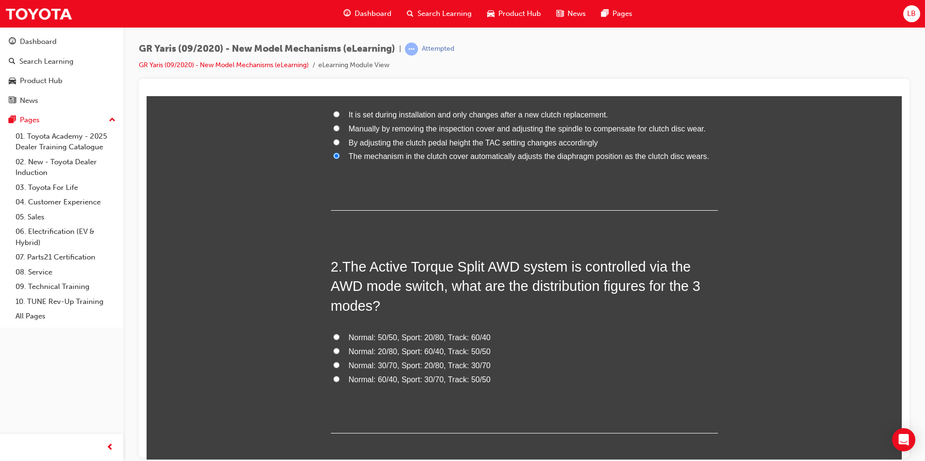
click at [363, 382] on span "Normal: 60/40, Sport: 30/70, Track: 50/50" at bounding box center [420, 379] width 142 height 8
click at [339, 382] on input "Normal: 60/40, Sport: 30/70, Track: 50/50" at bounding box center [336, 379] width 6 height 6
radio input "true"
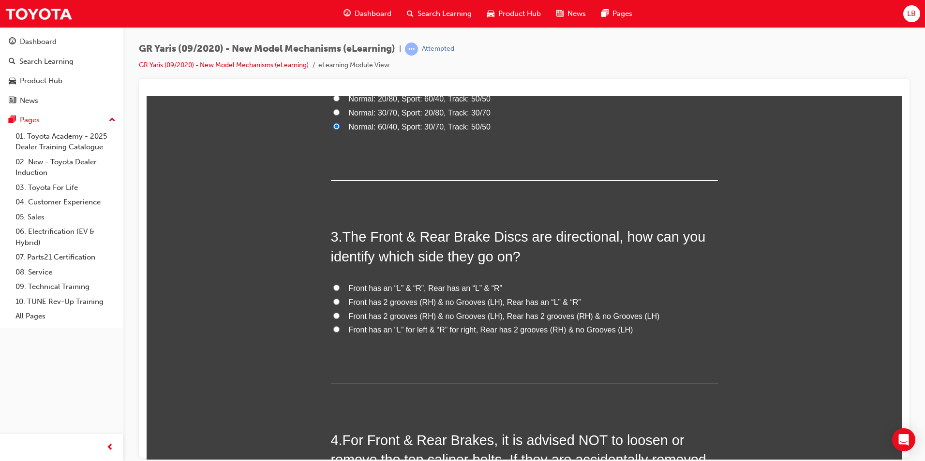
scroll to position [435, 0]
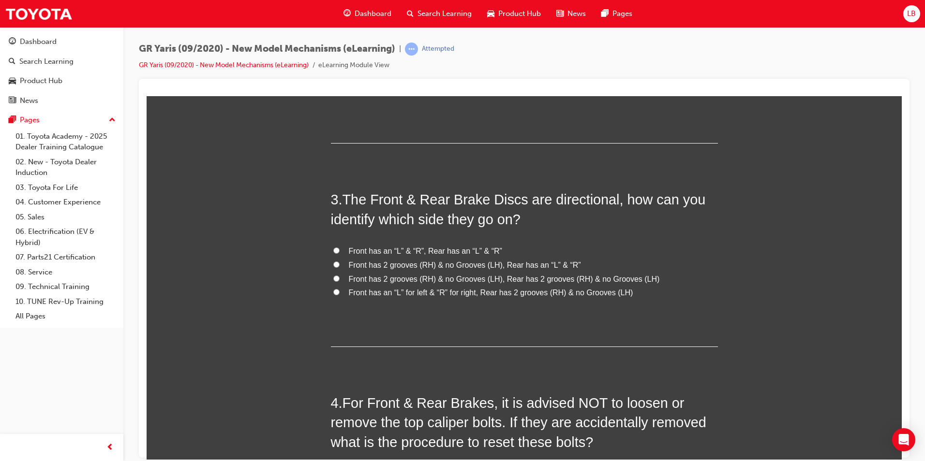
click at [368, 291] on span "Front has an “L” for left & “R” for right, Rear has 2 grooves (RH) & no Grooves…" at bounding box center [491, 292] width 284 height 8
click at [339, 291] on input "Front has an “L” for left & “R” for right, Rear has 2 grooves (RH) & no Grooves…" at bounding box center [336, 292] width 6 height 6
radio input "true"
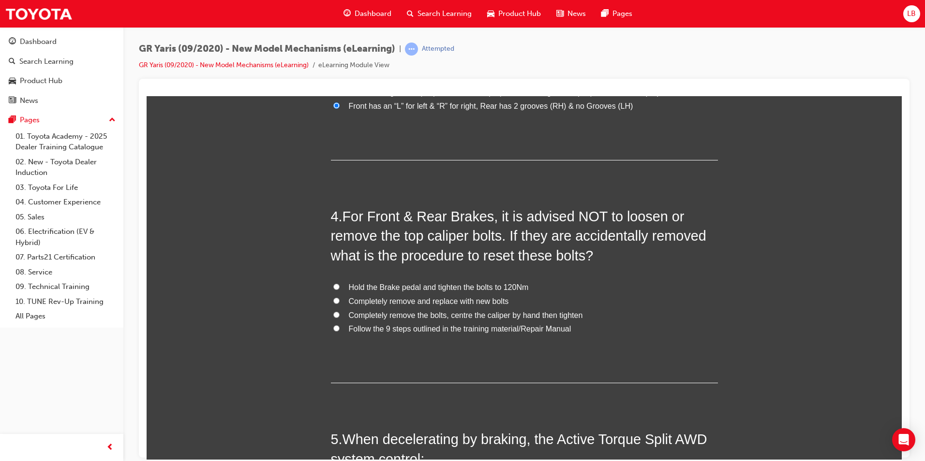
scroll to position [629, 0]
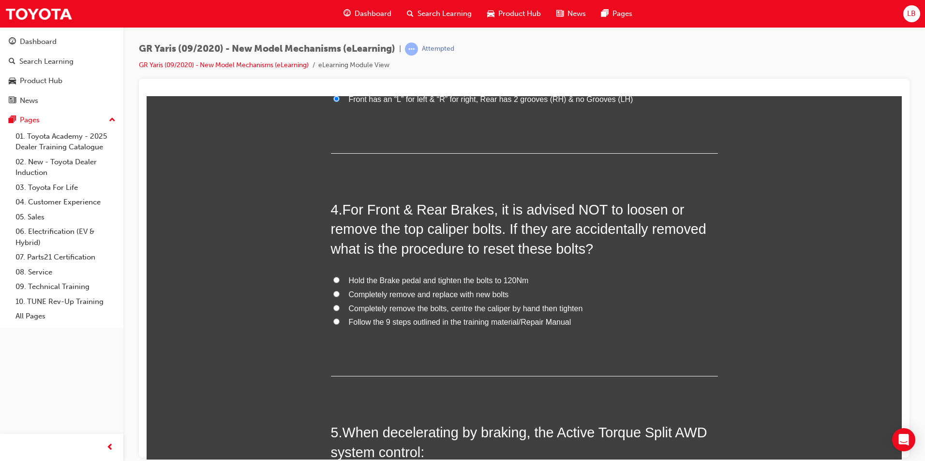
click at [391, 323] on span "Follow the 9 steps outlined in the training material/Repair Manual" at bounding box center [460, 322] width 222 height 8
click at [339, 323] on input "Follow the 9 steps outlined in the training material/Repair Manual" at bounding box center [336, 321] width 6 height 6
radio input "true"
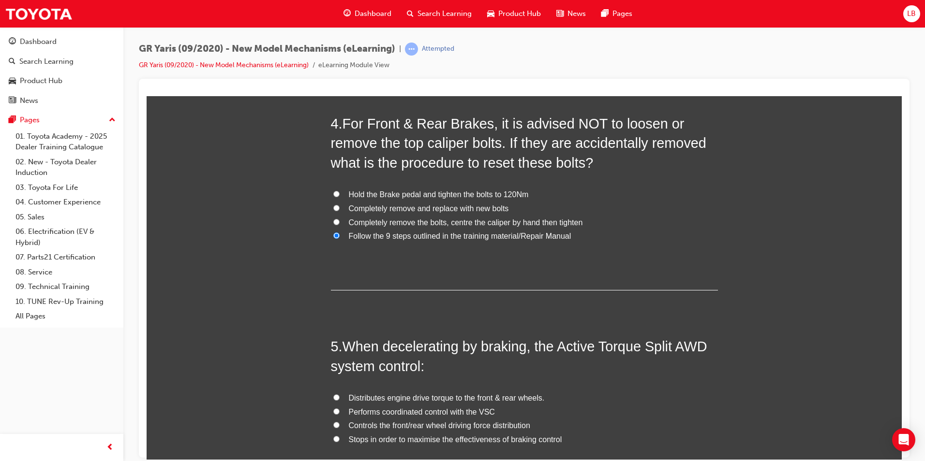
scroll to position [822, 0]
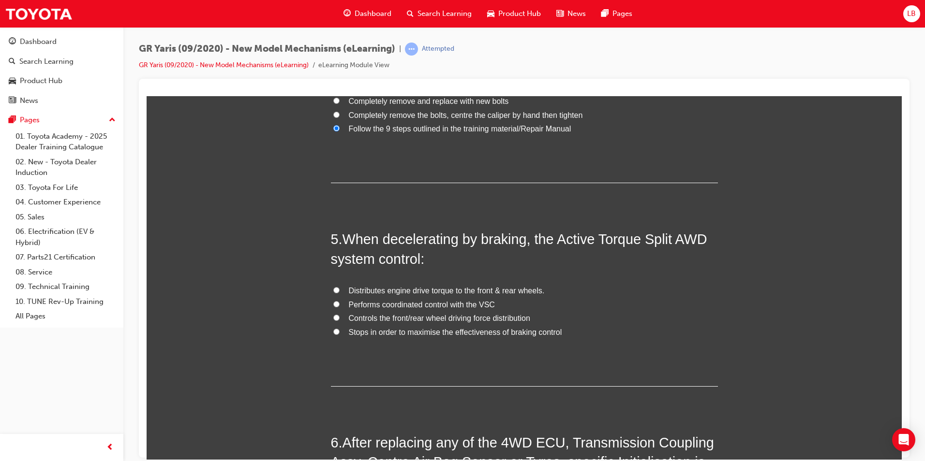
click at [391, 292] on span "Distributes engine drive torque to the front & rear wheels." at bounding box center [447, 290] width 196 height 8
click at [339, 292] on input "Distributes engine drive torque to the front & rear wheels." at bounding box center [336, 290] width 6 height 6
radio input "true"
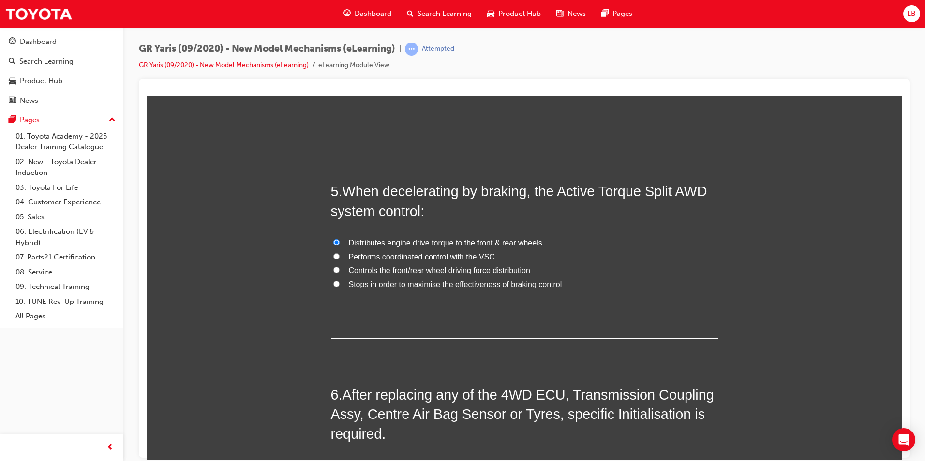
scroll to position [1016, 0]
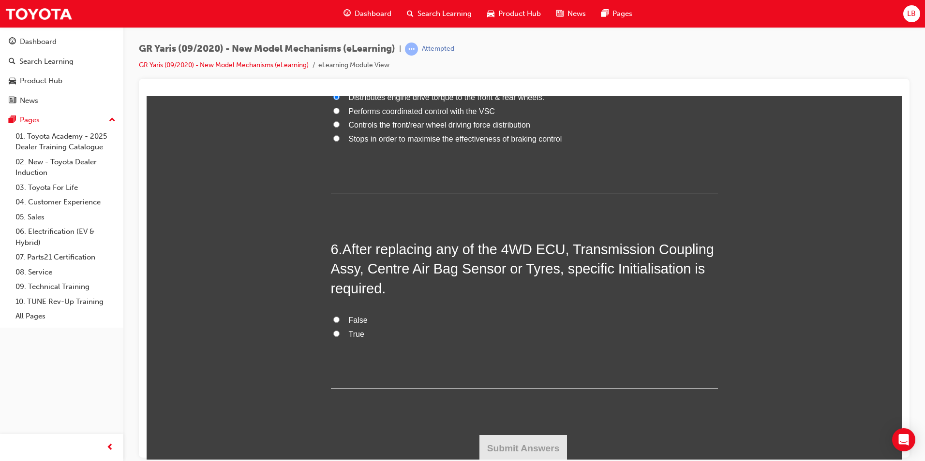
click at [344, 339] on label "True" at bounding box center [524, 334] width 387 height 14
click at [339, 337] on input "True" at bounding box center [336, 333] width 6 height 6
radio input "true"
click at [536, 449] on button "Submit Answers" at bounding box center [523, 448] width 88 height 27
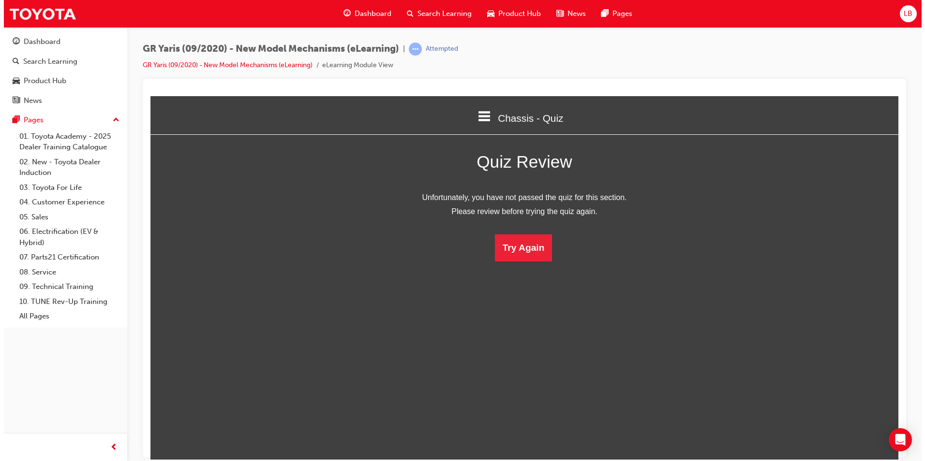
scroll to position [129, 770]
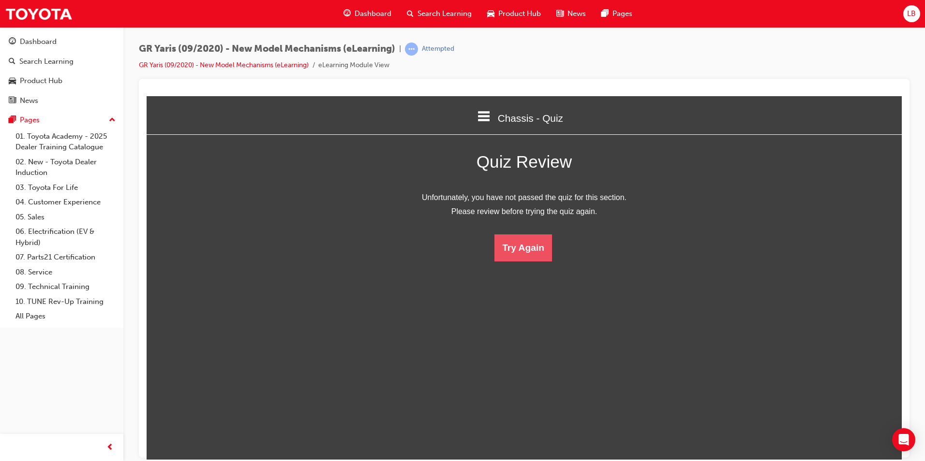
click at [521, 253] on button "Try Again" at bounding box center [523, 247] width 58 height 27
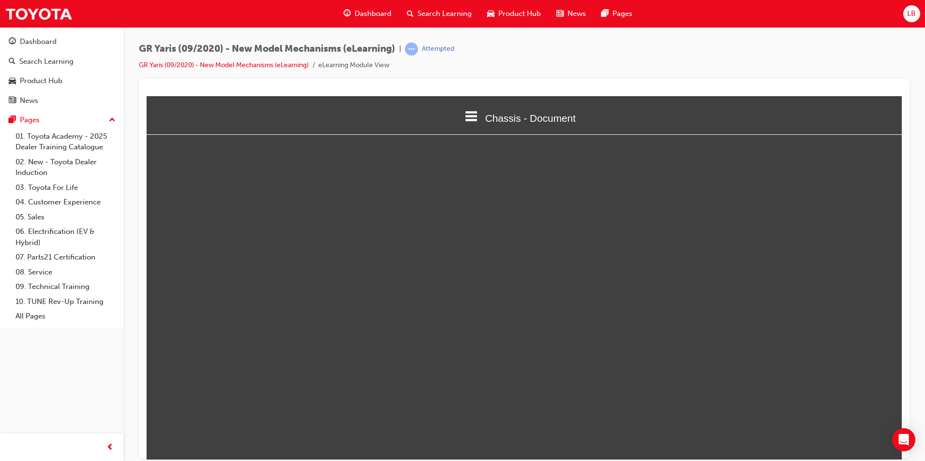
select select "custom"
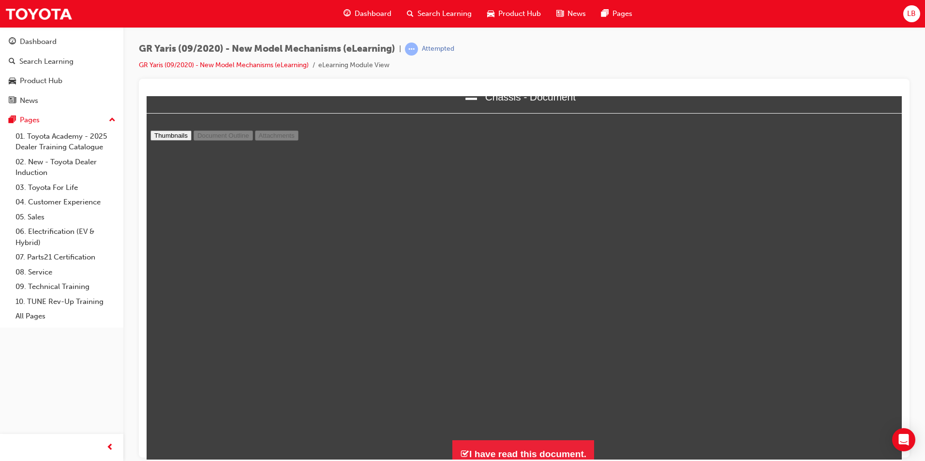
scroll to position [29, 0]
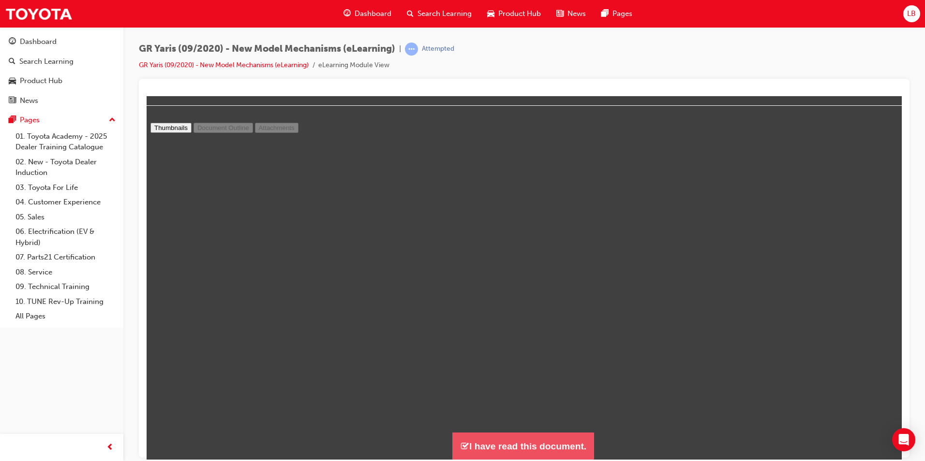
click at [549, 451] on button "I have read this document." at bounding box center [523, 446] width 142 height 28
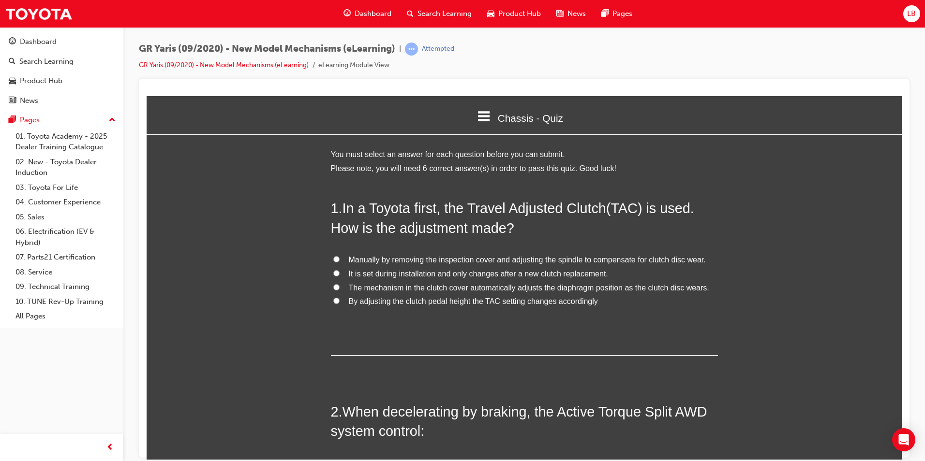
click at [383, 290] on span "The mechanism in the clutch cover automatically adjusts the diaphragm position …" at bounding box center [529, 287] width 360 height 8
click at [339, 290] on input "The mechanism in the clutch cover automatically adjusts the diaphragm position …" at bounding box center [336, 287] width 6 height 6
radio input "true"
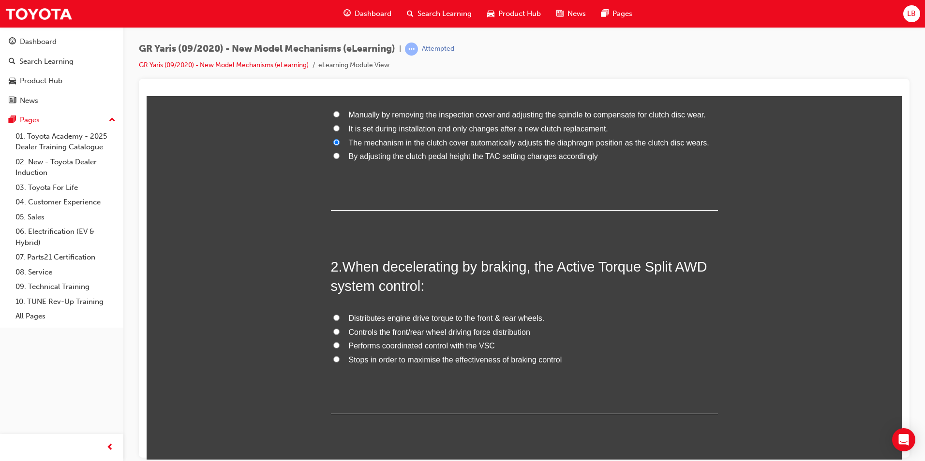
click at [390, 331] on span "Controls the front/rear wheel driving force distribution" at bounding box center [439, 332] width 181 height 8
click at [339, 331] on input "Controls the front/rear wheel driving force distribution" at bounding box center [336, 331] width 6 height 6
radio input "true"
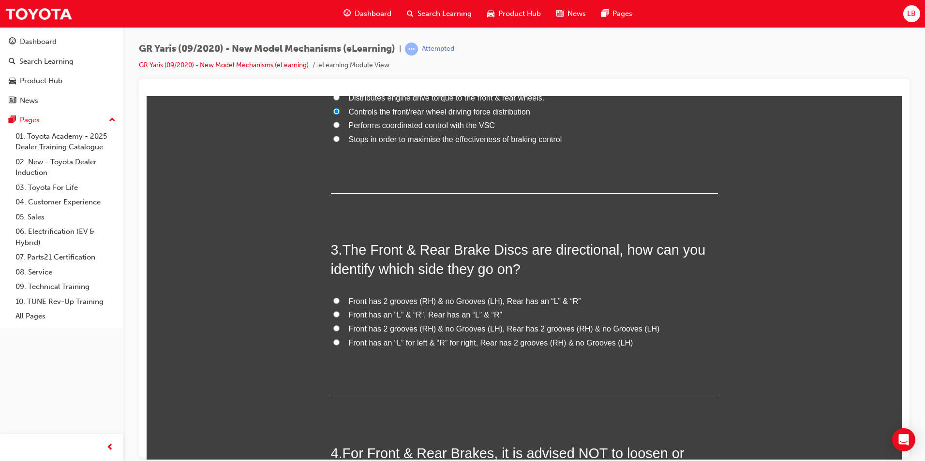
scroll to position [387, 0]
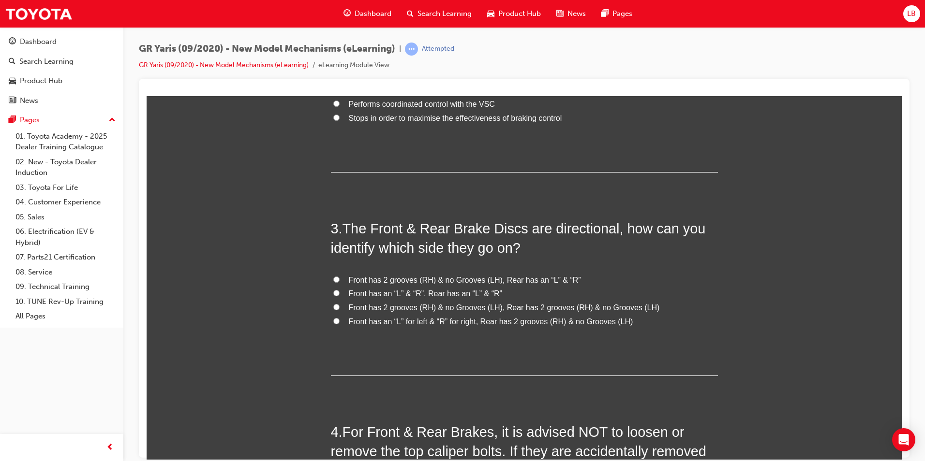
click at [383, 306] on span "Front has 2 grooves (RH) & no Grooves (LH), Rear has 2 grooves (RH) & no Groove…" at bounding box center [504, 307] width 311 height 8
click at [339, 306] on input "Front has 2 grooves (RH) & no Grooves (LH), Rear has 2 grooves (RH) & no Groove…" at bounding box center [336, 307] width 6 height 6
radio input "true"
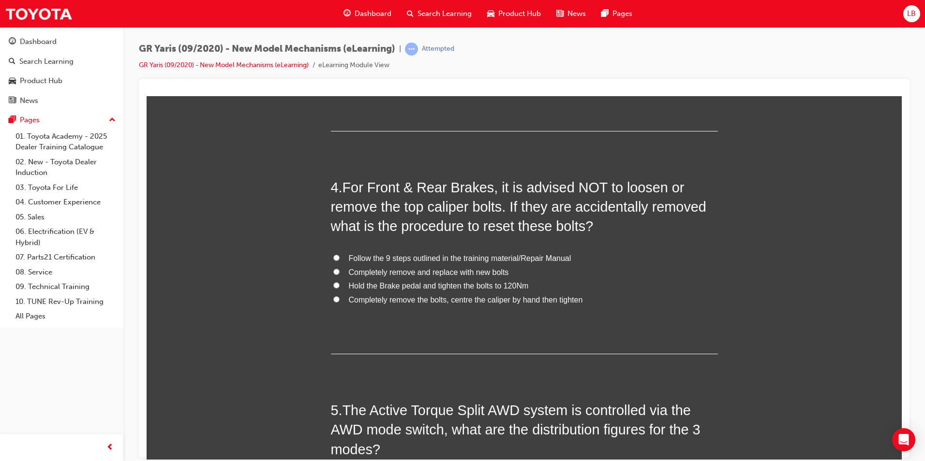
scroll to position [677, 0]
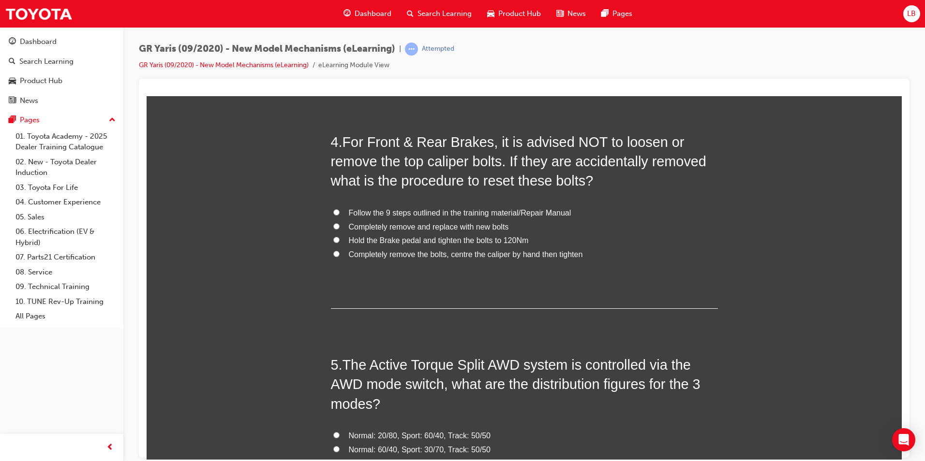
click at [391, 209] on span "Follow the 9 steps outlined in the training material/Repair Manual" at bounding box center [460, 212] width 222 height 8
click at [339, 209] on input "Follow the 9 steps outlined in the training material/Repair Manual" at bounding box center [336, 212] width 6 height 6
radio input "true"
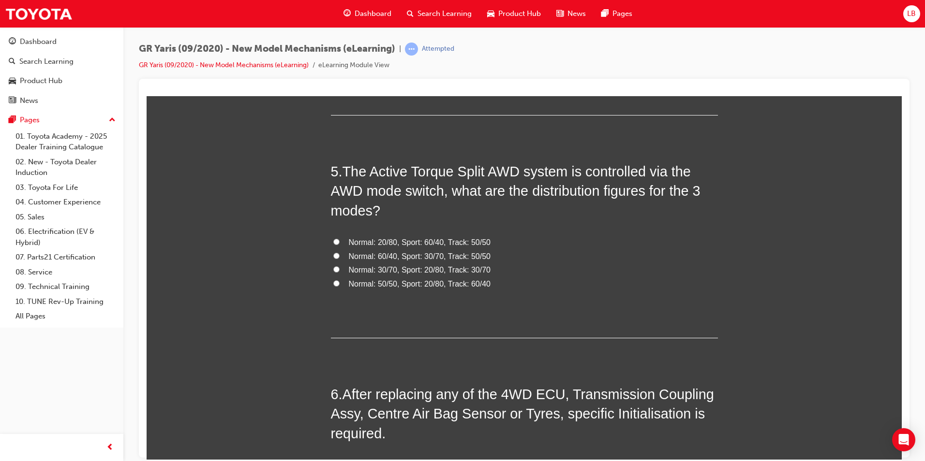
click at [378, 258] on span "Normal: 60/40, Sport: 30/70, Track: 50/50" at bounding box center [420, 256] width 142 height 8
click at [339, 258] on input "Normal: 60/40, Sport: 30/70, Track: 50/50" at bounding box center [336, 255] width 6 height 6
radio input "true"
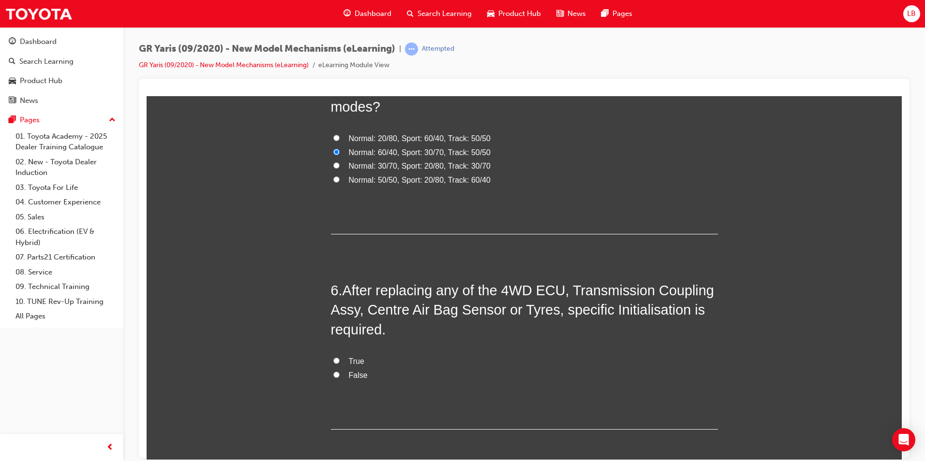
scroll to position [1016, 0]
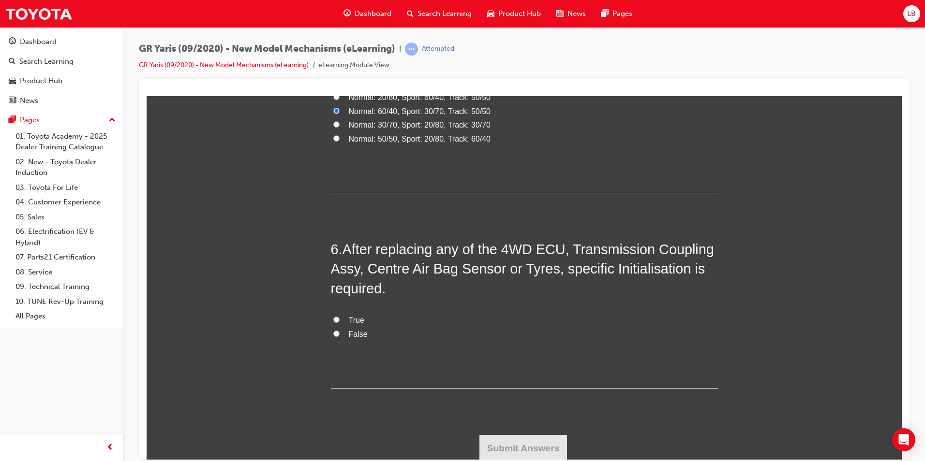
click at [350, 317] on span "True" at bounding box center [356, 320] width 15 height 8
click at [339, 317] on input "True" at bounding box center [336, 319] width 6 height 6
radio input "true"
click at [530, 442] on button "Submit Answers" at bounding box center [523, 448] width 88 height 27
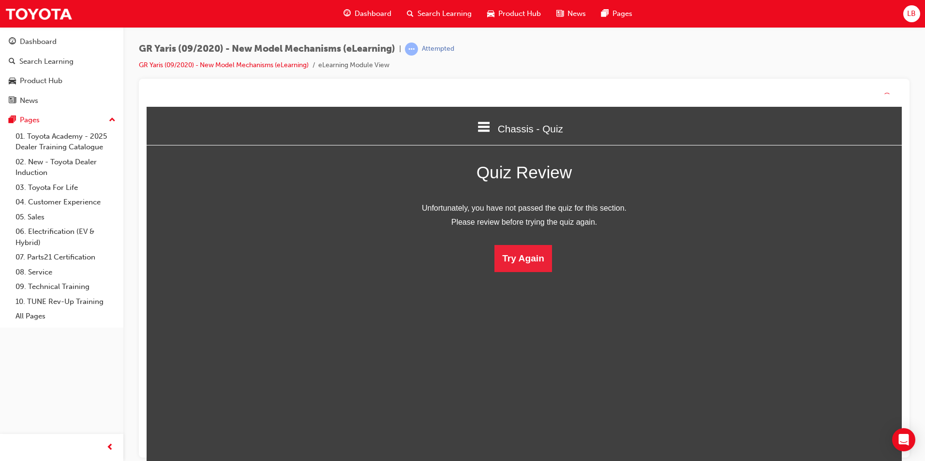
scroll to position [129, 770]
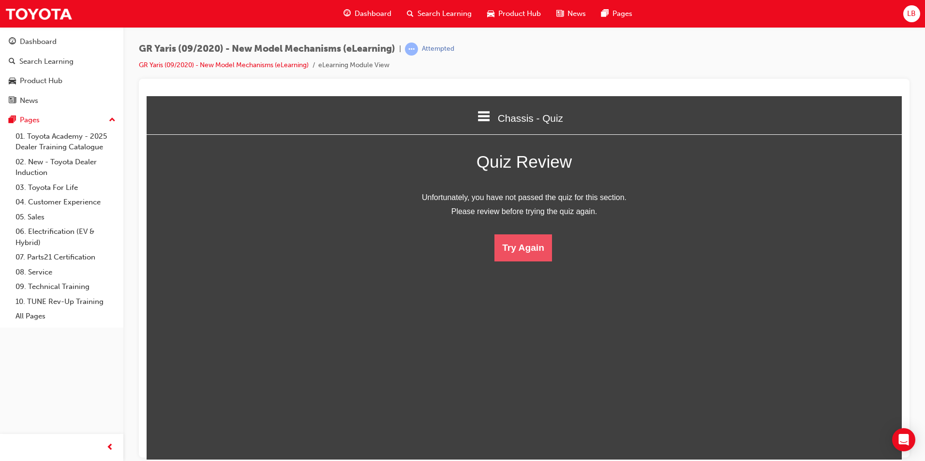
click at [528, 245] on button "Try Again" at bounding box center [523, 247] width 58 height 27
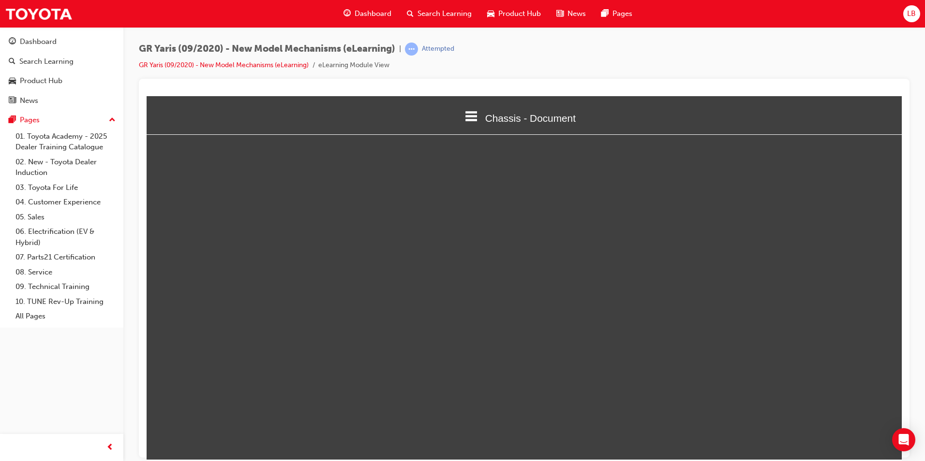
select select "custom"
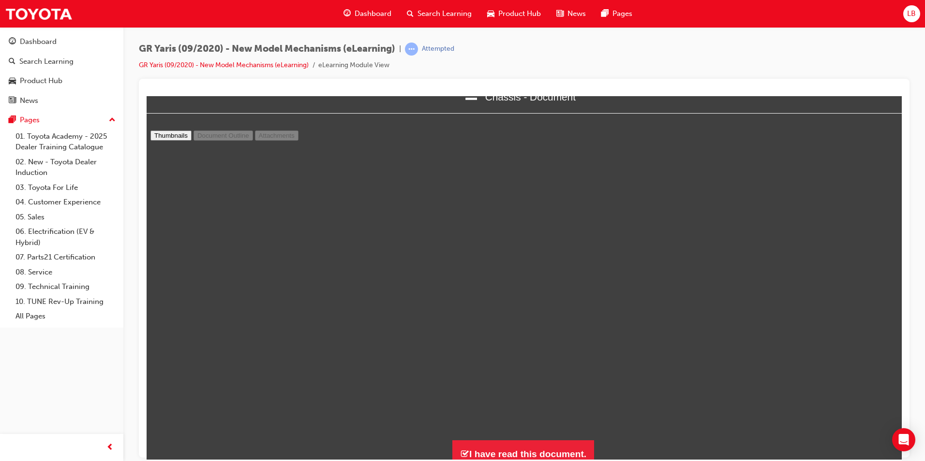
scroll to position [29, 0]
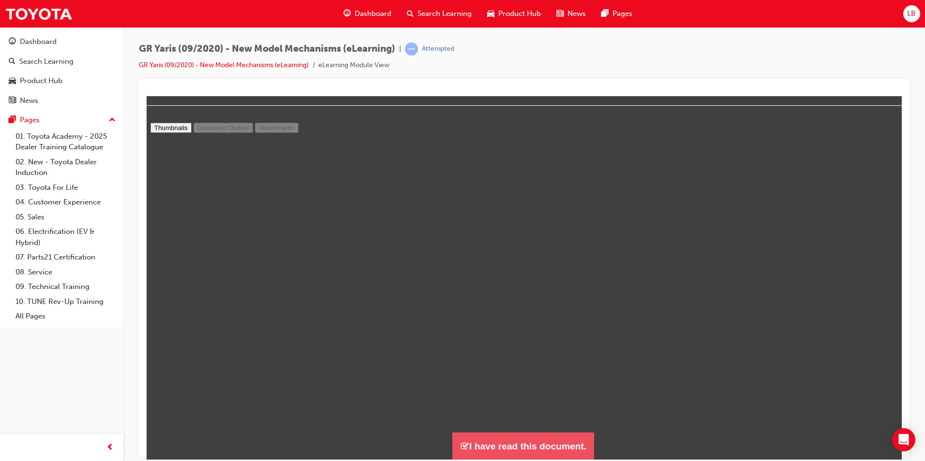
click at [529, 455] on button "I have read this document." at bounding box center [523, 446] width 142 height 28
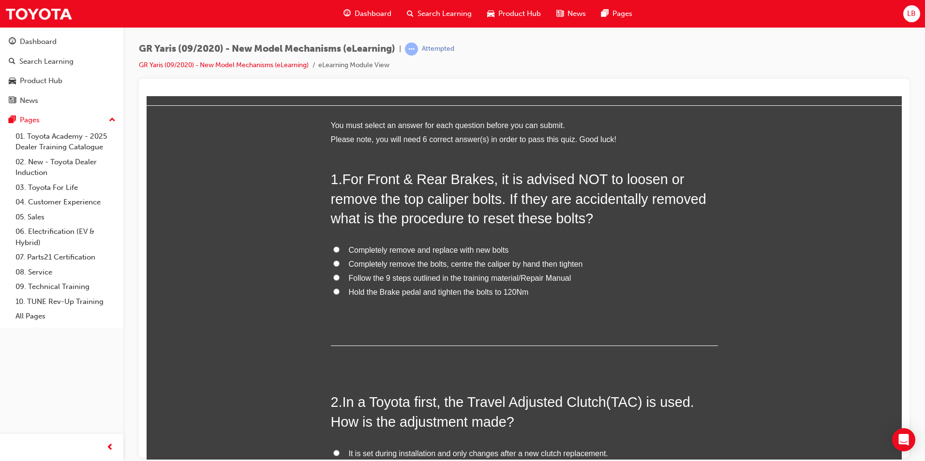
scroll to position [1345, 763]
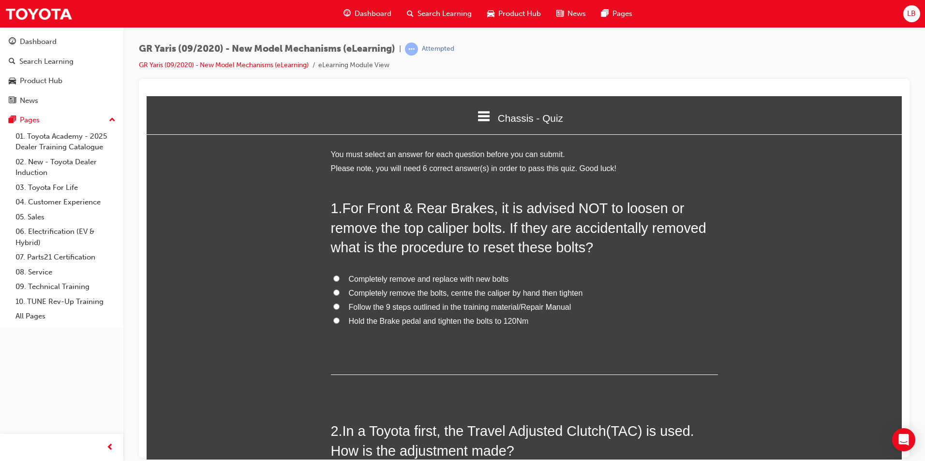
click at [402, 306] on span "Follow the 9 steps outlined in the training material/Repair Manual" at bounding box center [460, 307] width 222 height 8
click at [339, 306] on input "Follow the 9 steps outlined in the training material/Repair Manual" at bounding box center [336, 306] width 6 height 6
radio input "true"
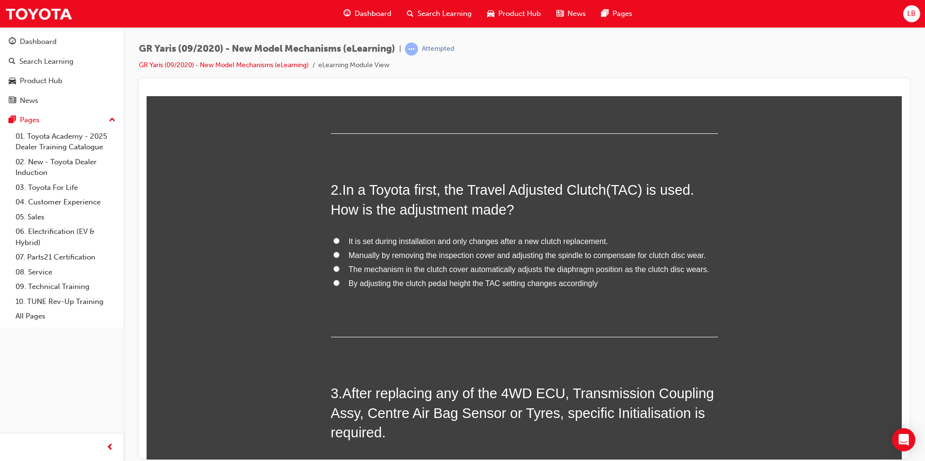
scroll to position [242, 0]
click at [382, 269] on span "The mechanism in the clutch cover automatically adjusts the diaphragm position …" at bounding box center [529, 269] width 360 height 8
click at [339, 269] on input "The mechanism in the clutch cover automatically adjusts the diaphragm position …" at bounding box center [336, 268] width 6 height 6
radio input "true"
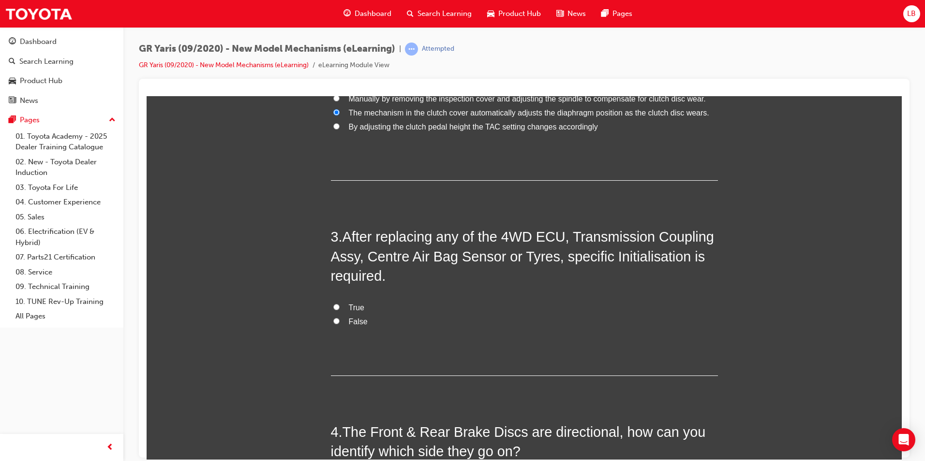
scroll to position [435, 0]
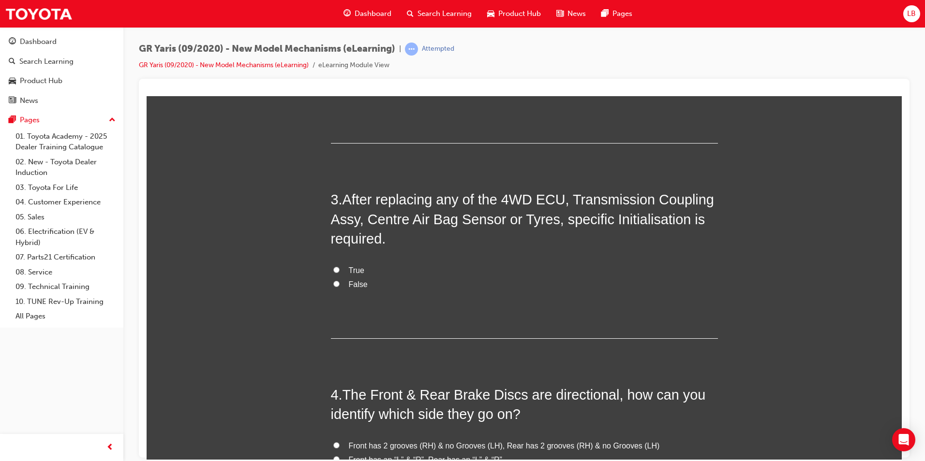
click at [357, 270] on span "True" at bounding box center [356, 270] width 15 height 8
click at [339, 270] on input "True" at bounding box center [336, 269] width 6 height 6
radio input "true"
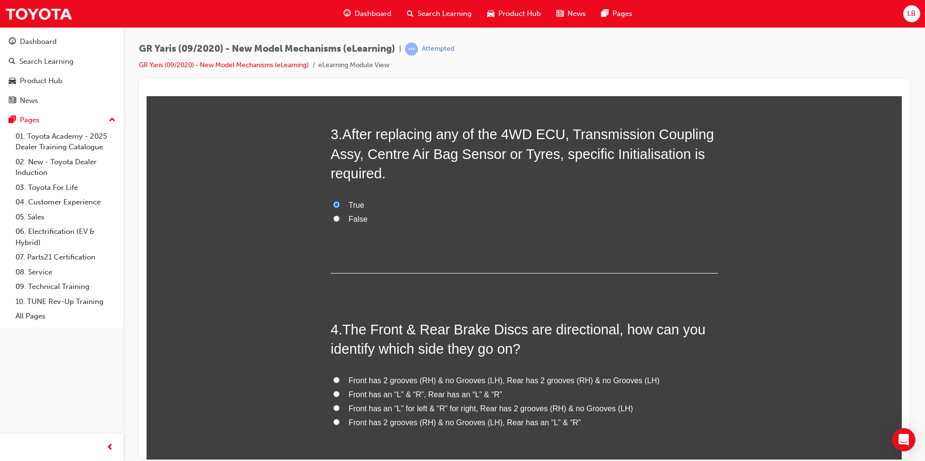
scroll to position [629, 0]
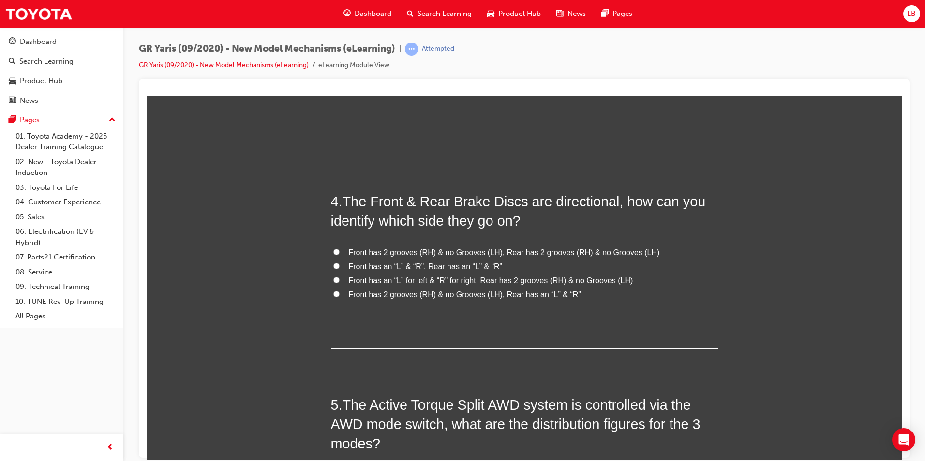
click at [375, 283] on span "Front has an “L” for left & “R” for right, Rear has 2 grooves (RH) & no Grooves…" at bounding box center [491, 280] width 284 height 8
click at [339, 283] on input "Front has an “L” for left & “R” for right, Rear has 2 grooves (RH) & no Grooves…" at bounding box center [336, 280] width 6 height 6
radio input "true"
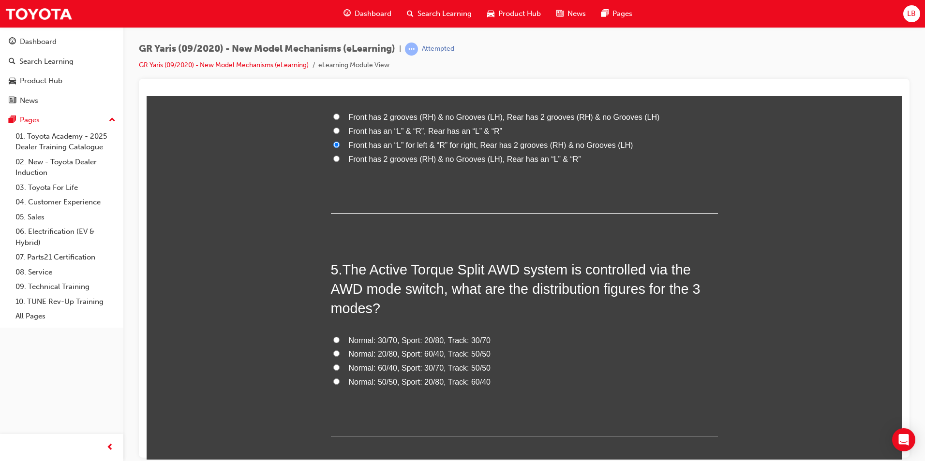
scroll to position [774, 0]
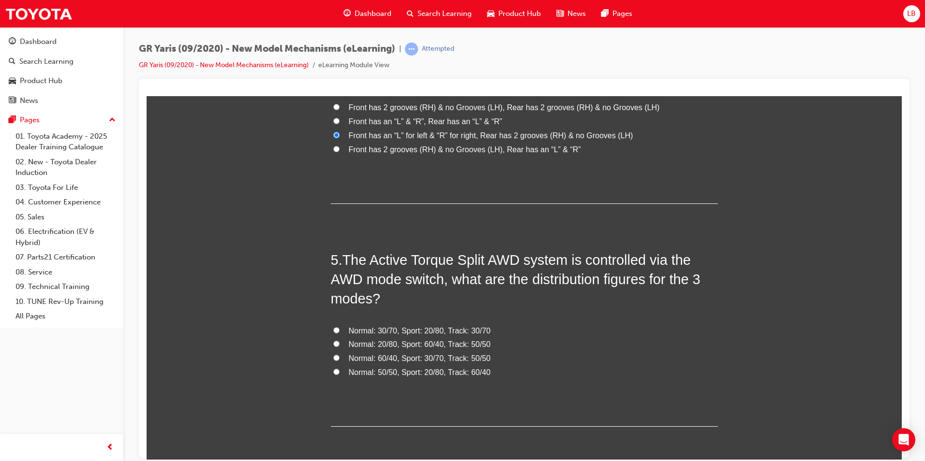
click at [361, 356] on span "Normal: 60/40, Sport: 30/70, Track: 50/50" at bounding box center [420, 358] width 142 height 8
click at [339, 356] on input "Normal: 60/40, Sport: 30/70, Track: 50/50" at bounding box center [336, 357] width 6 height 6
radio input "true"
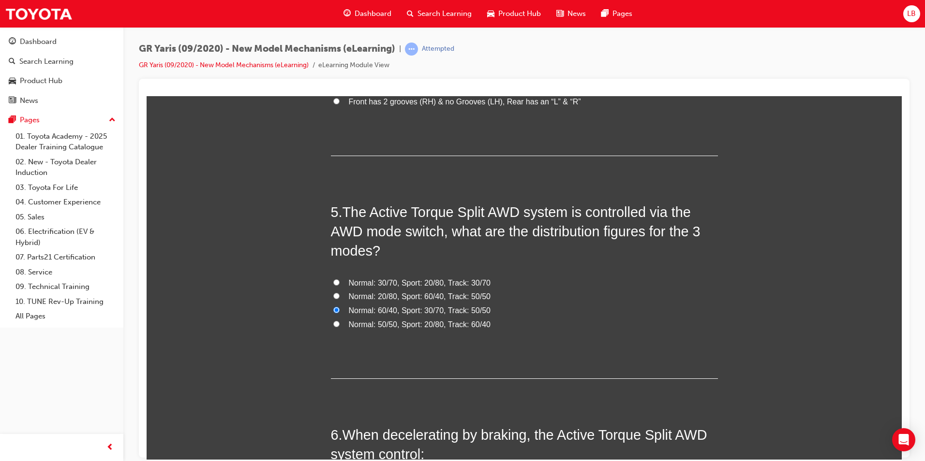
scroll to position [967, 0]
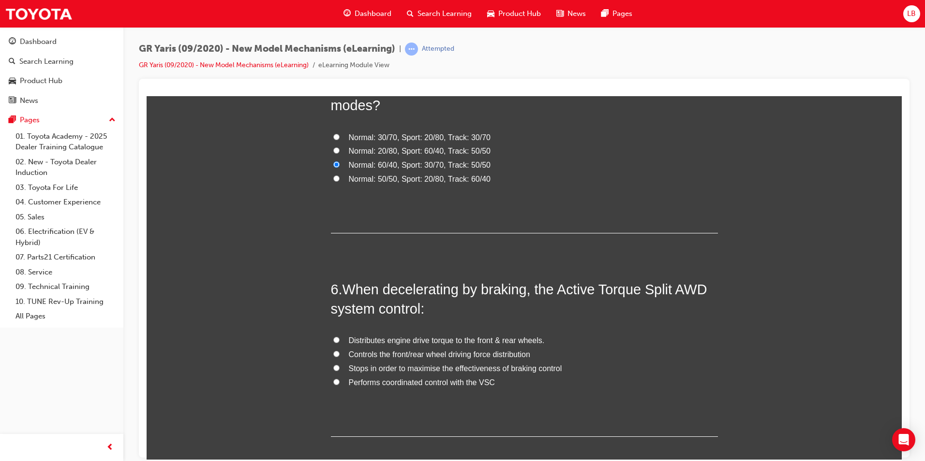
click at [372, 367] on span "Stops in order to maximise the effectiveness of braking control" at bounding box center [455, 368] width 213 height 8
click at [339, 367] on input "Stops in order to maximise the effectiveness of braking control" at bounding box center [336, 368] width 6 height 6
radio input "true"
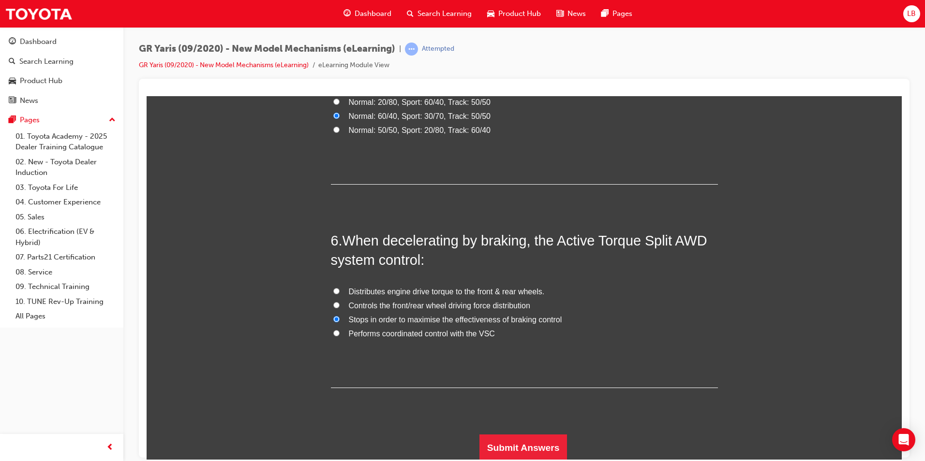
scroll to position [1017, 0]
click at [524, 445] on button "Submit Answers" at bounding box center [523, 446] width 88 height 27
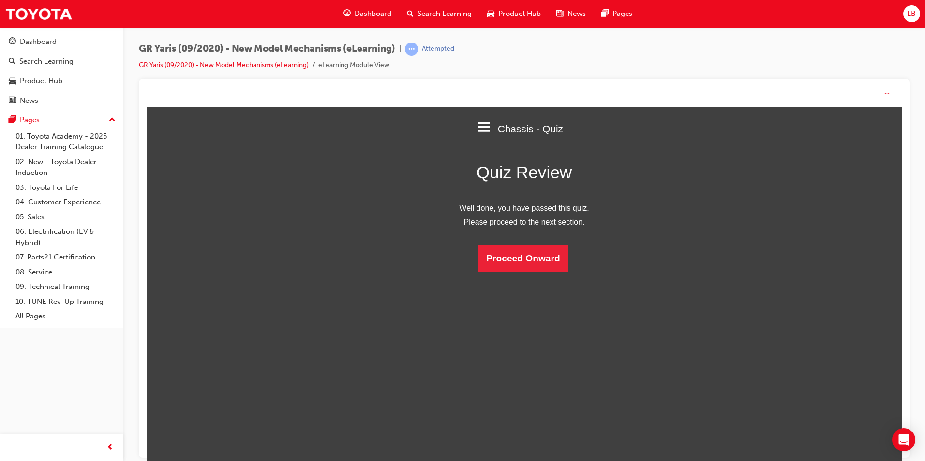
scroll to position [129, 770]
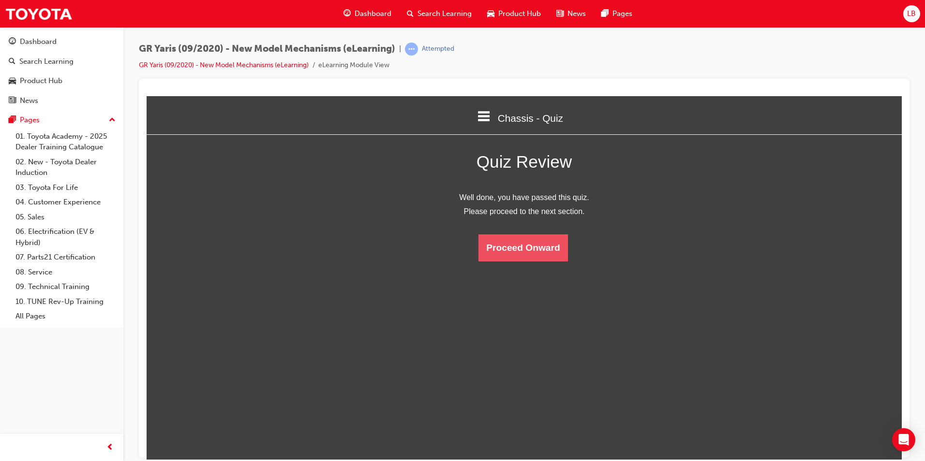
click at [513, 247] on button "Proceed Onward" at bounding box center [522, 247] width 89 height 27
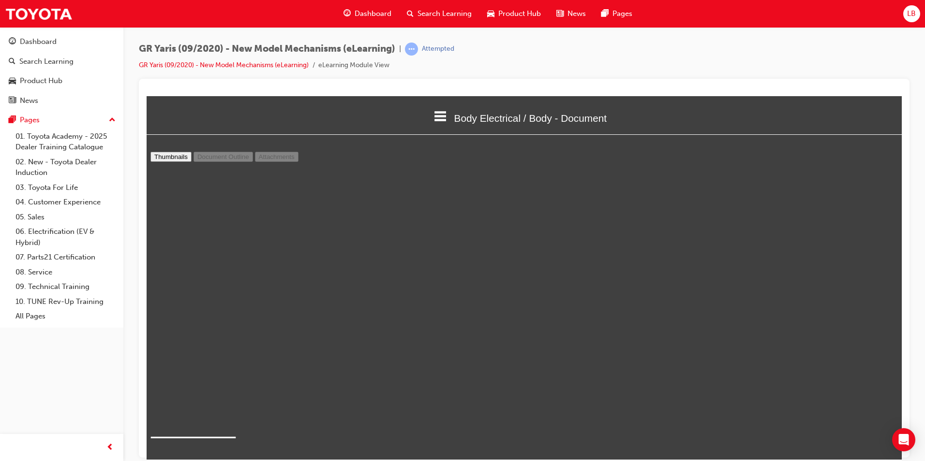
scroll to position [5, 0]
click at [796, 60] on div "GR Yaris (09/2020) - New Model Mechanisms (eLearning) | Attempted GR Yaris (09/…" at bounding box center [524, 61] width 770 height 36
type input "1"
